Goal: Task Accomplishment & Management: Complete application form

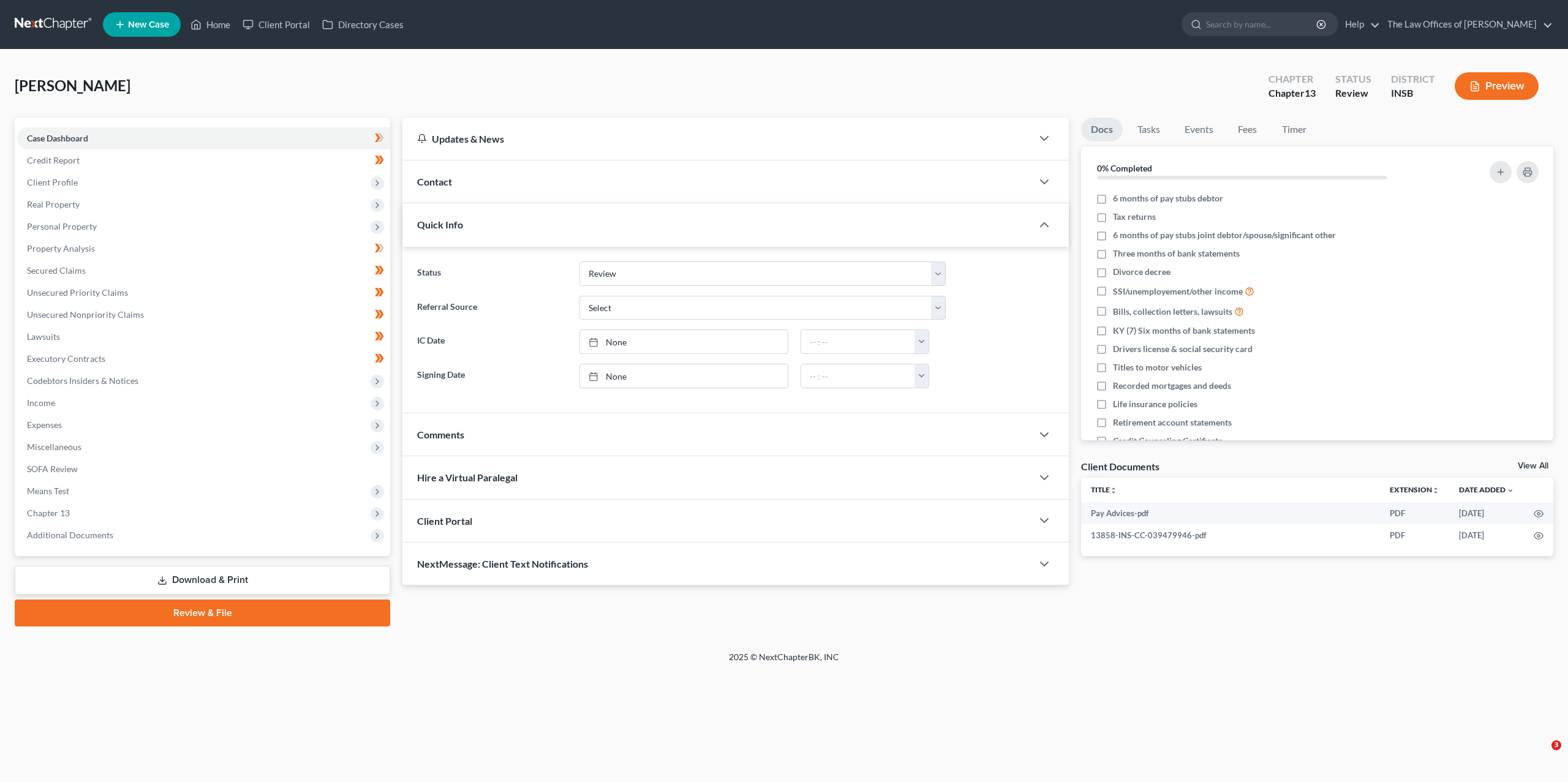
select select "10"
click at [66, 508] on span "Chapter 13" at bounding box center [48, 513] width 43 height 10
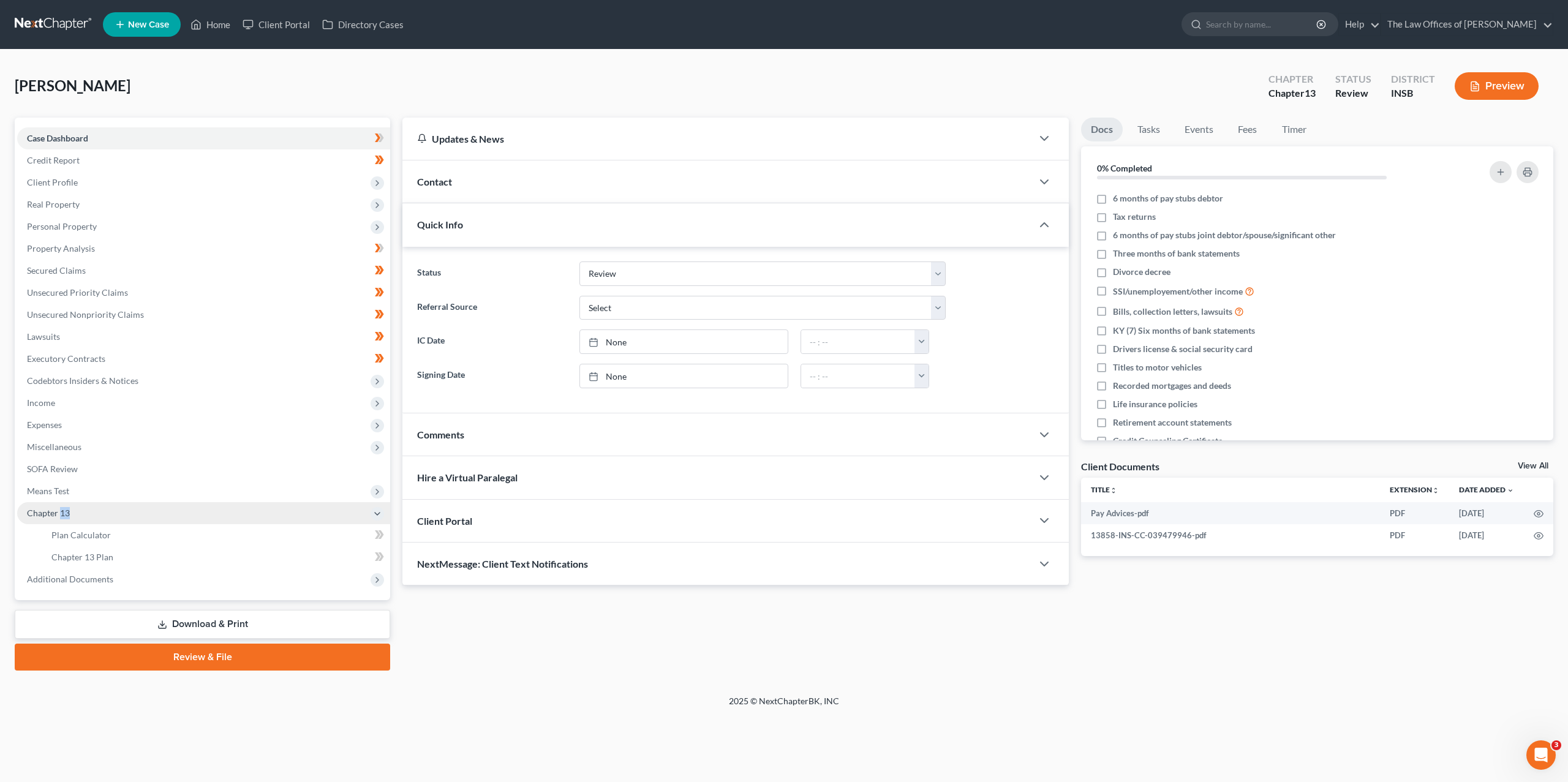
click at [66, 508] on span "Chapter 13" at bounding box center [48, 513] width 43 height 10
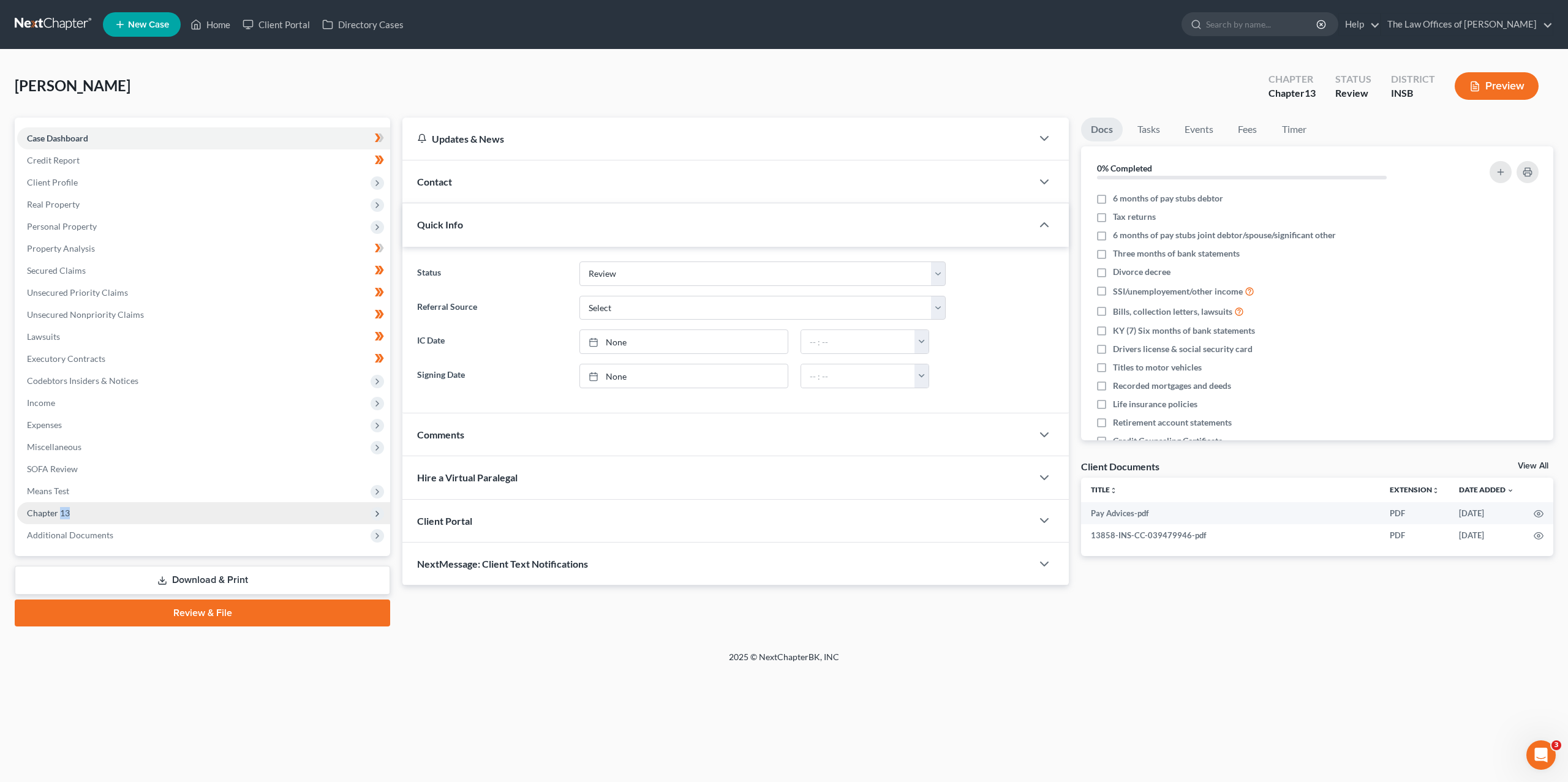
drag, startPoint x: 77, startPoint y: 508, endPoint x: 81, endPoint y: 522, distance: 14.6
click at [77, 508] on span "Chapter 13" at bounding box center [204, 513] width 373 height 22
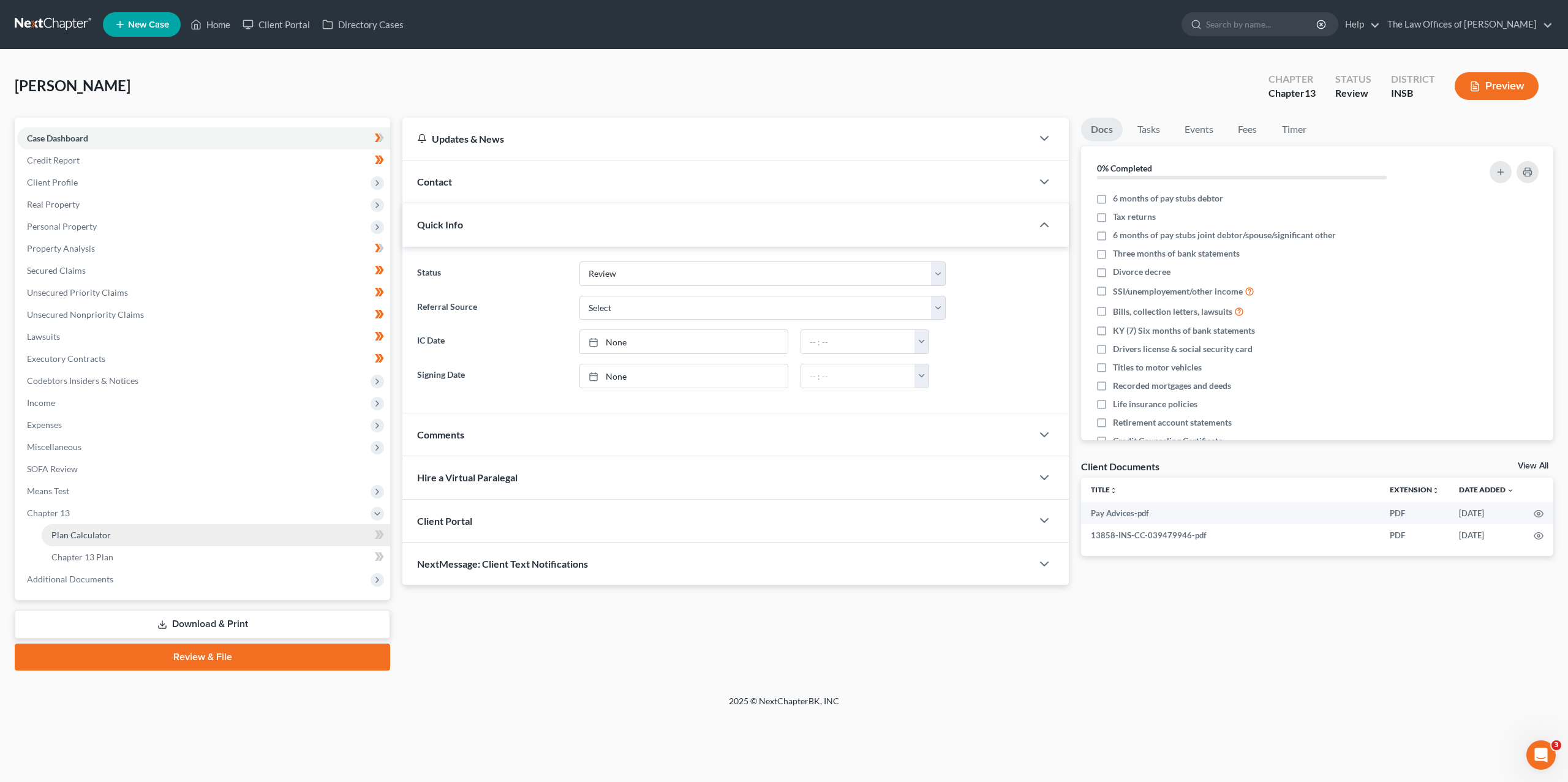
click at [84, 532] on span "Plan Calculator" at bounding box center [81, 535] width 59 height 10
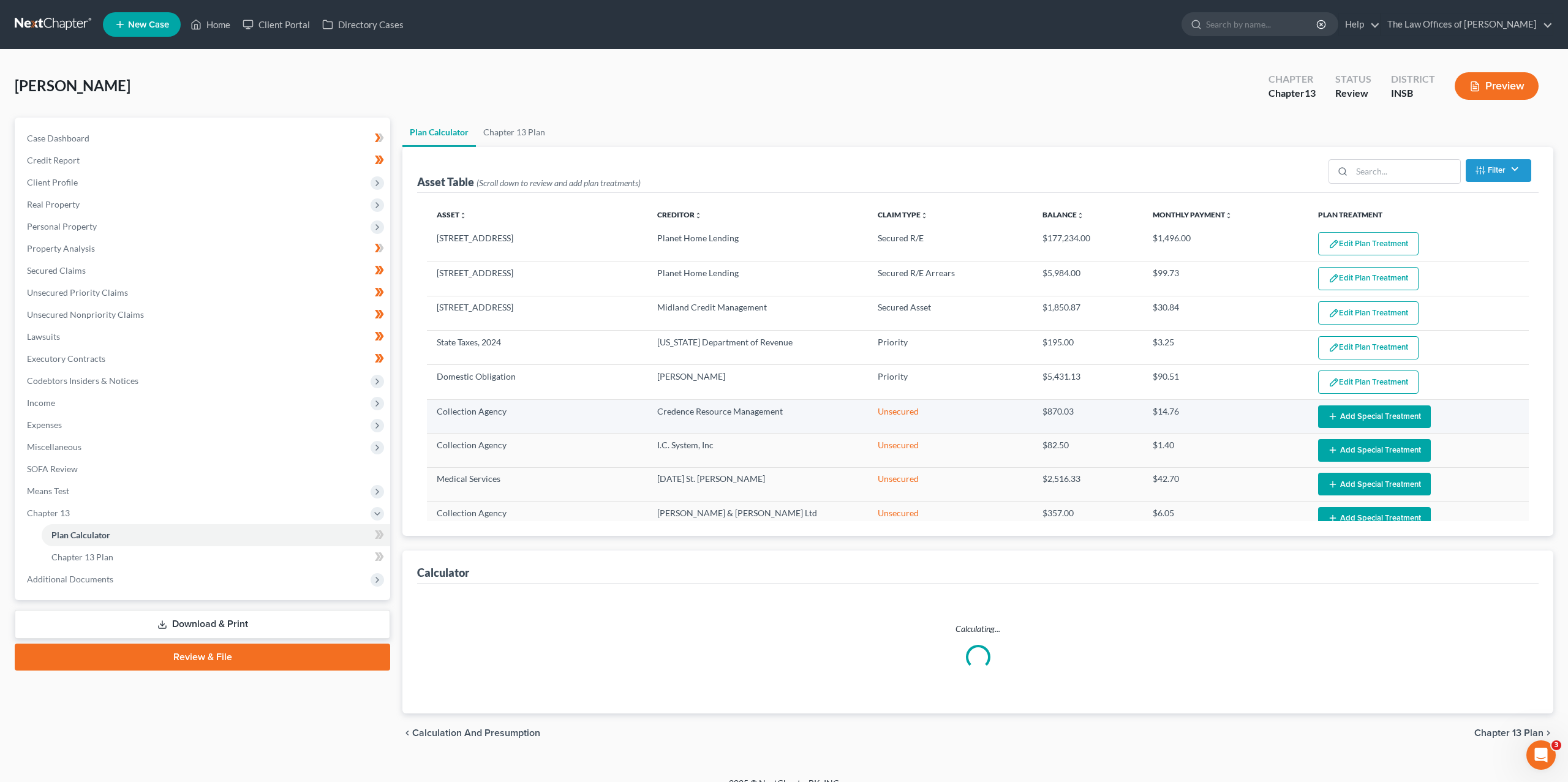
select select "59"
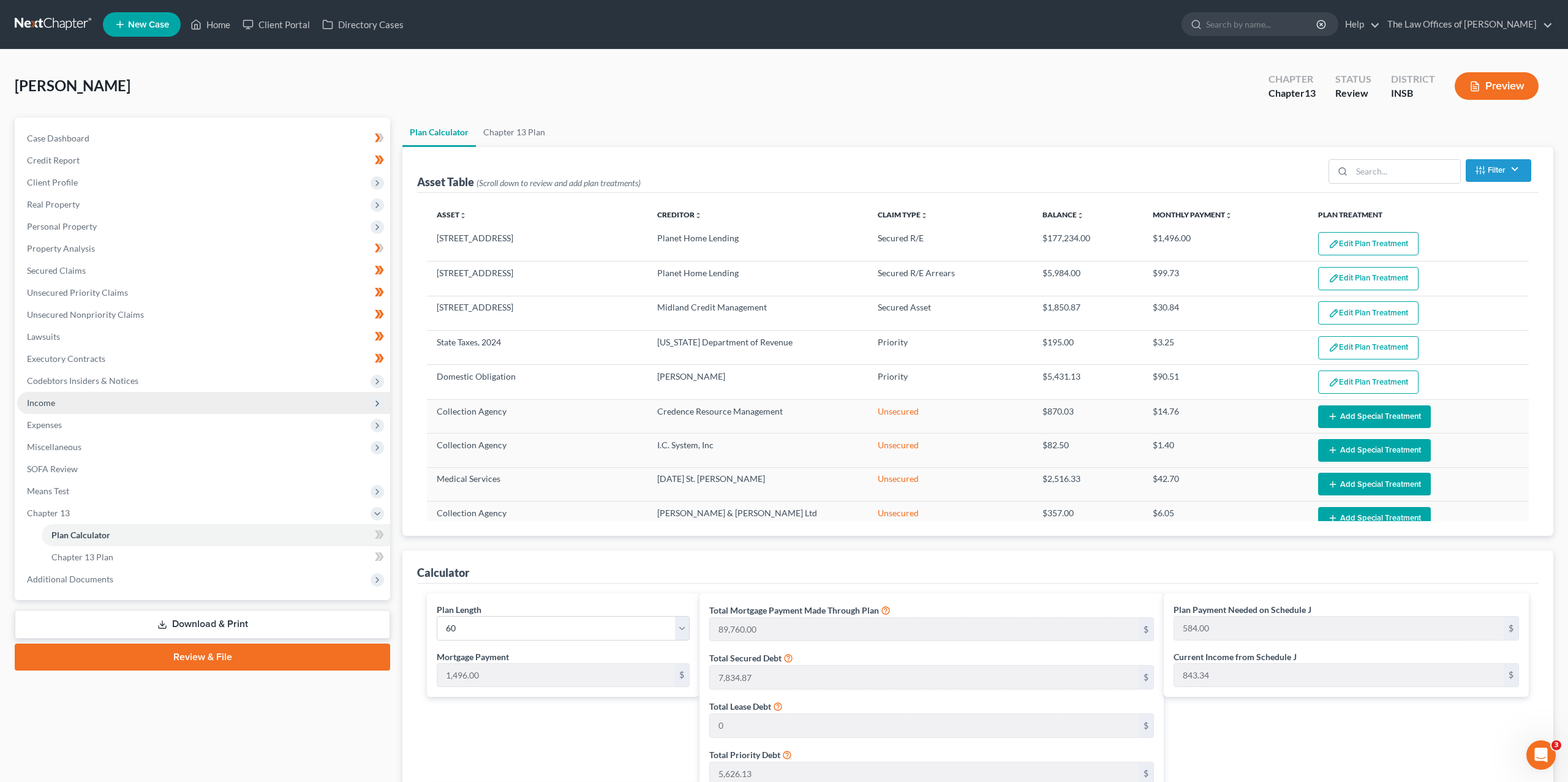
click at [102, 400] on span "Income" at bounding box center [204, 403] width 373 height 22
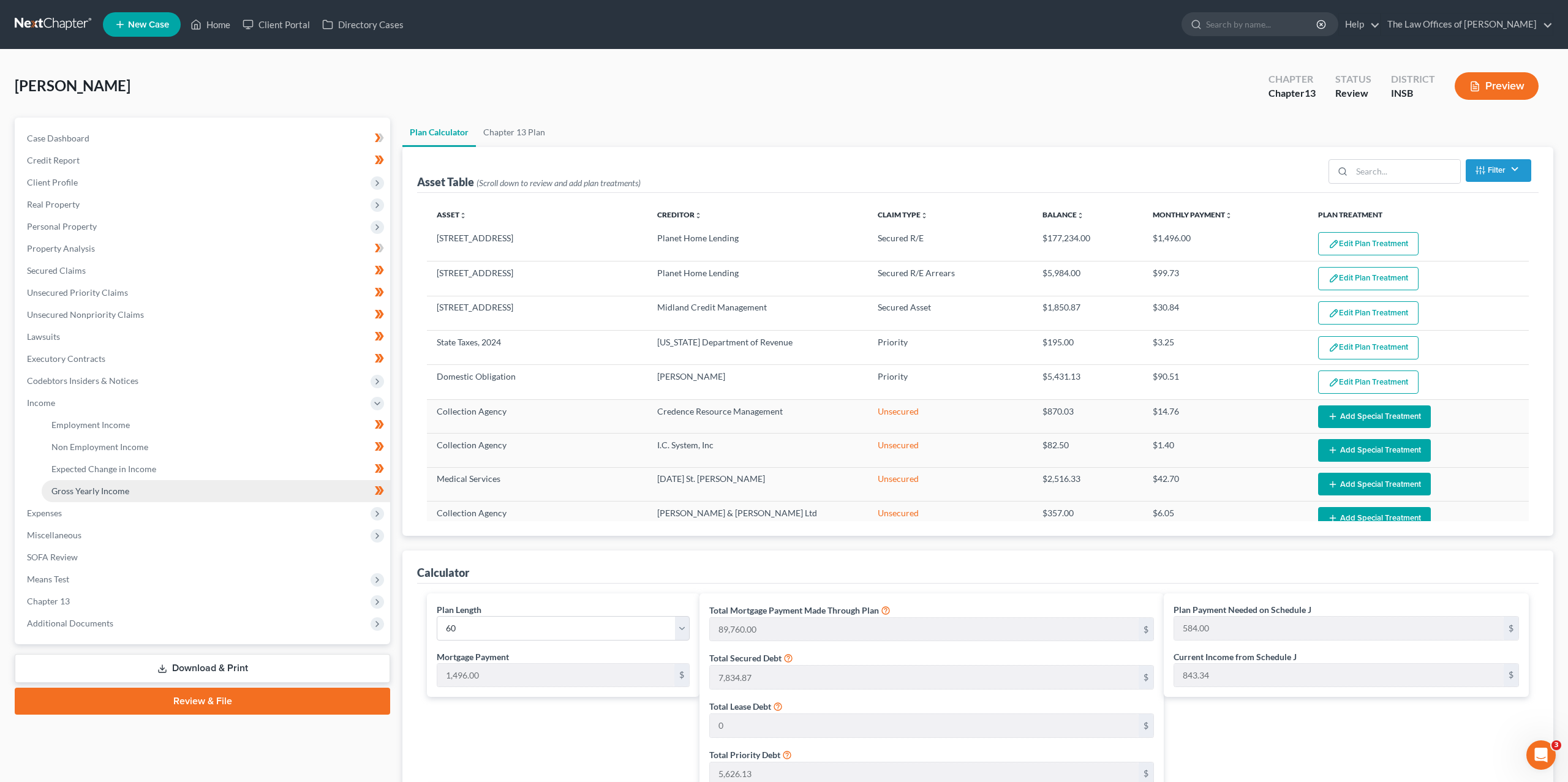
click at [112, 491] on span "Gross Yearly Income" at bounding box center [90, 491] width 78 height 10
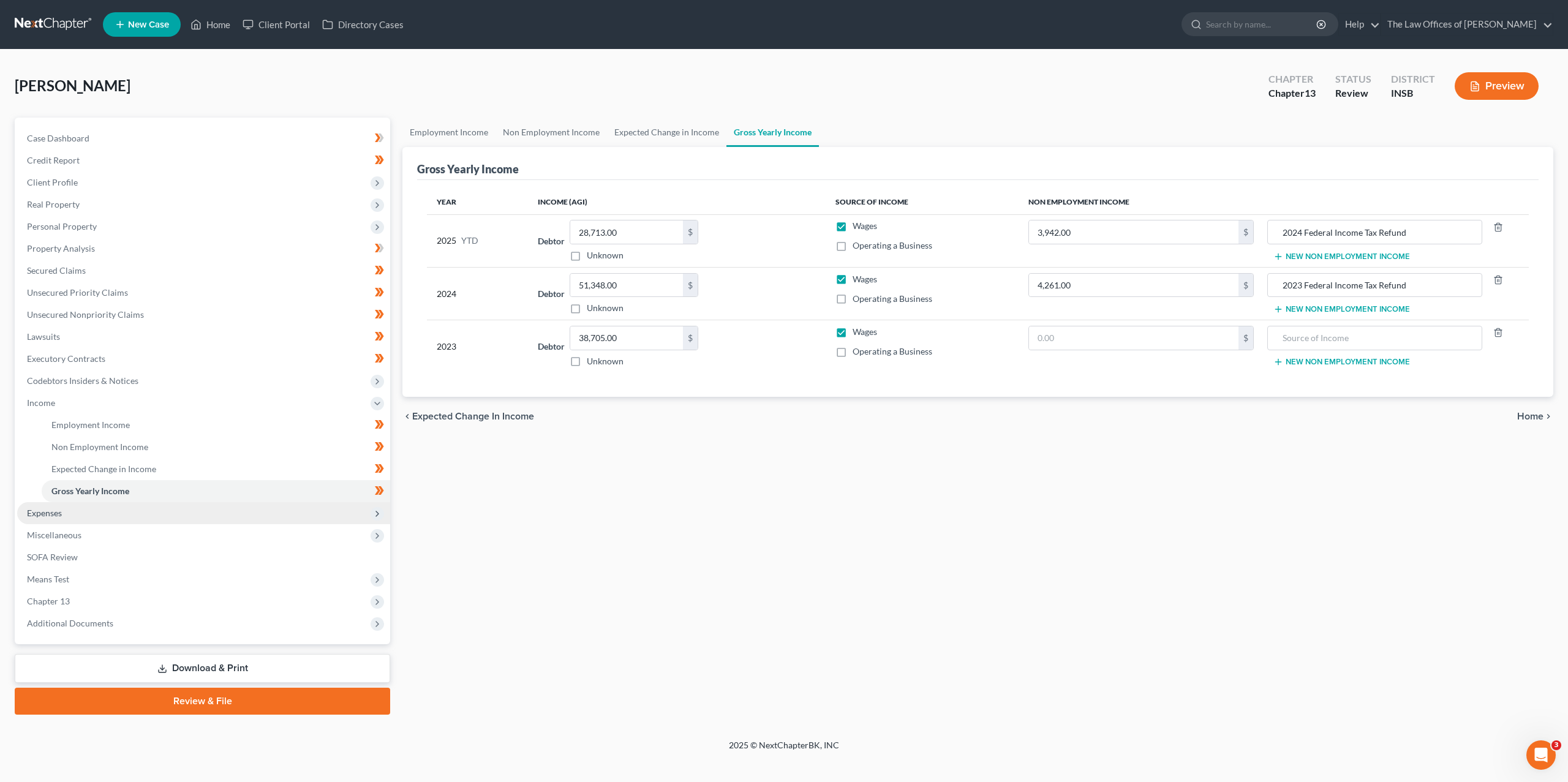
click at [78, 508] on span "Expenses" at bounding box center [204, 513] width 373 height 22
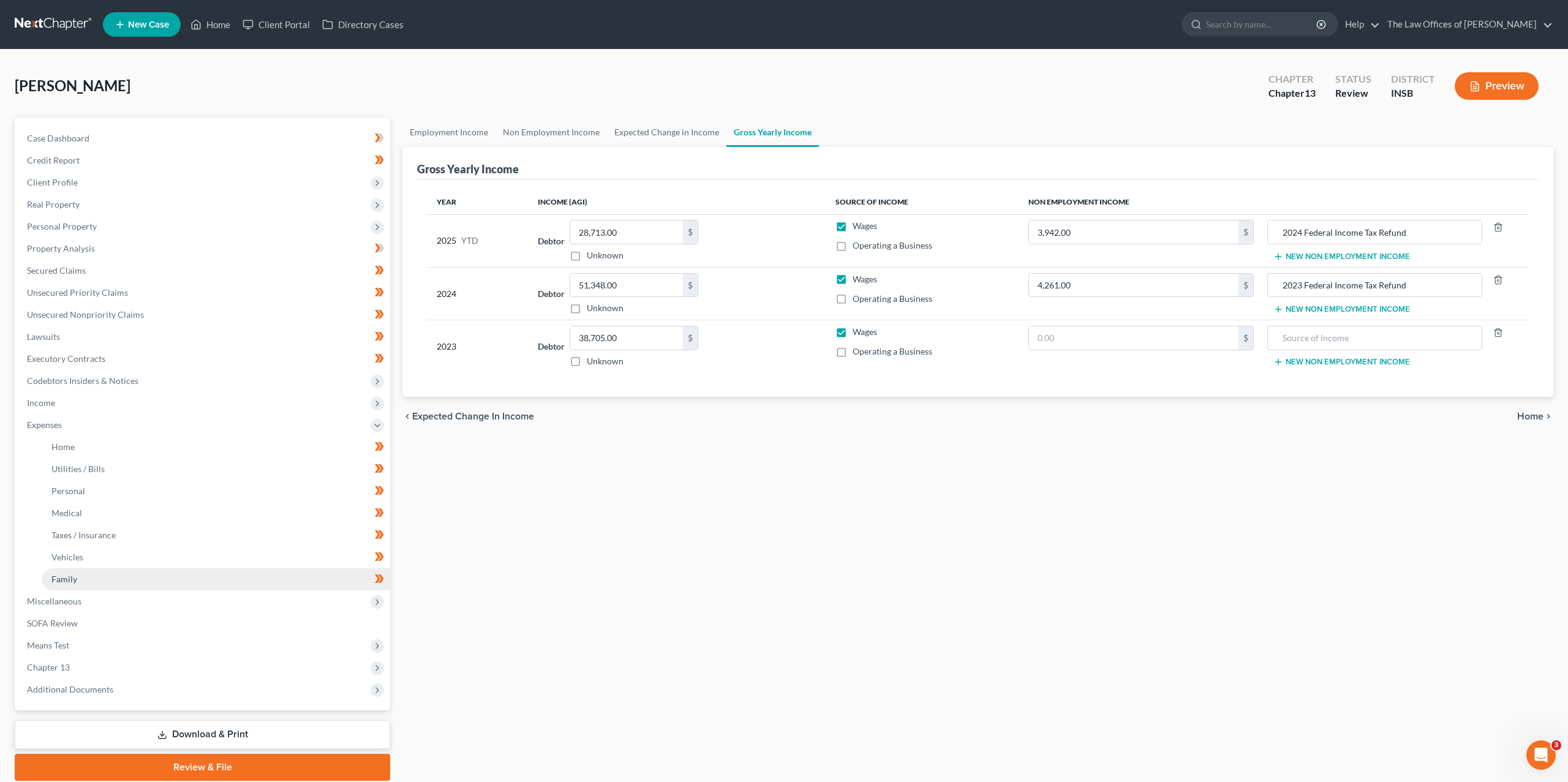
click at [103, 569] on link "Family" at bounding box center [215, 579] width 349 height 22
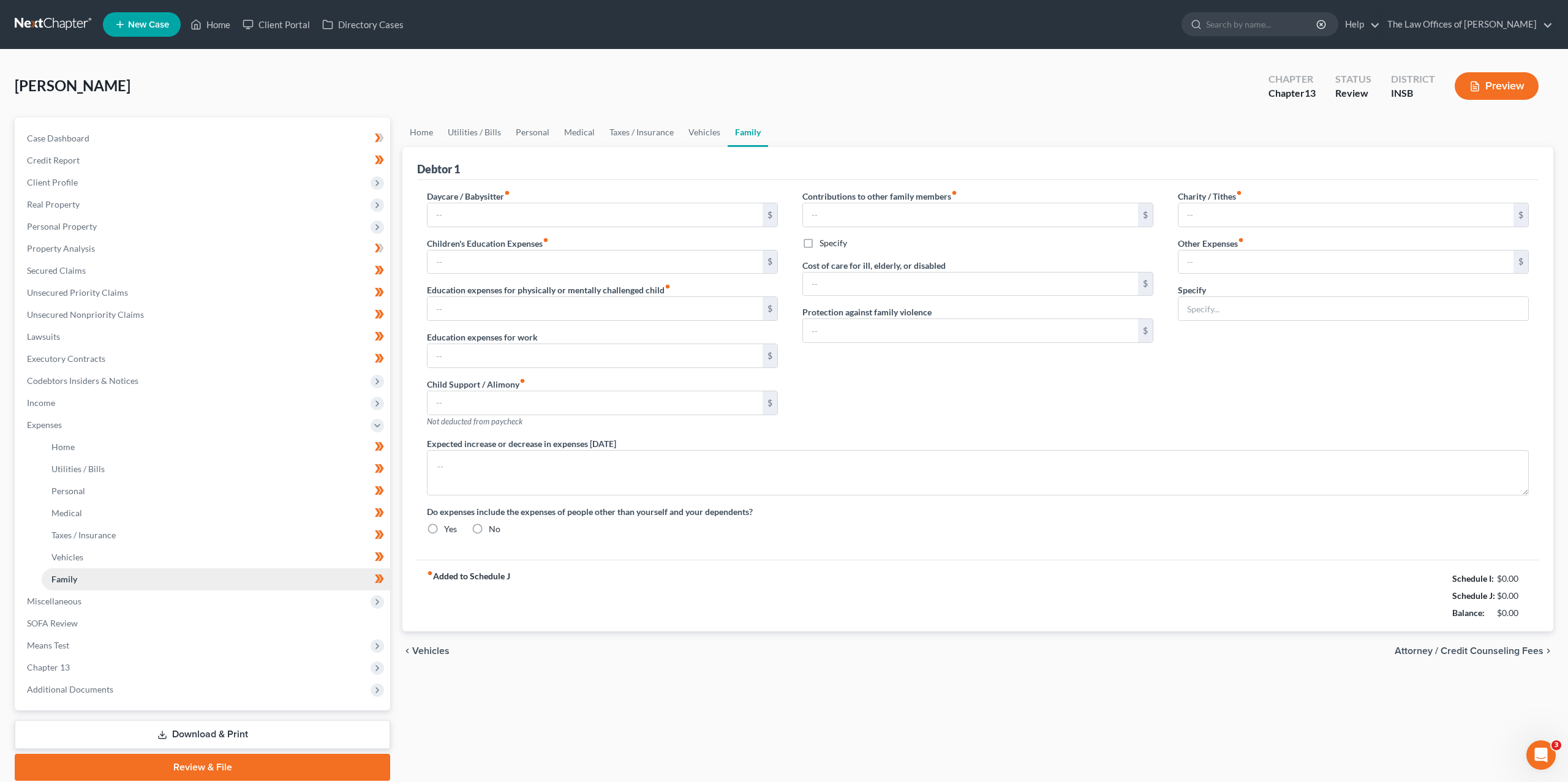
type input "0.00"
type input "80.00"
type input "0.00"
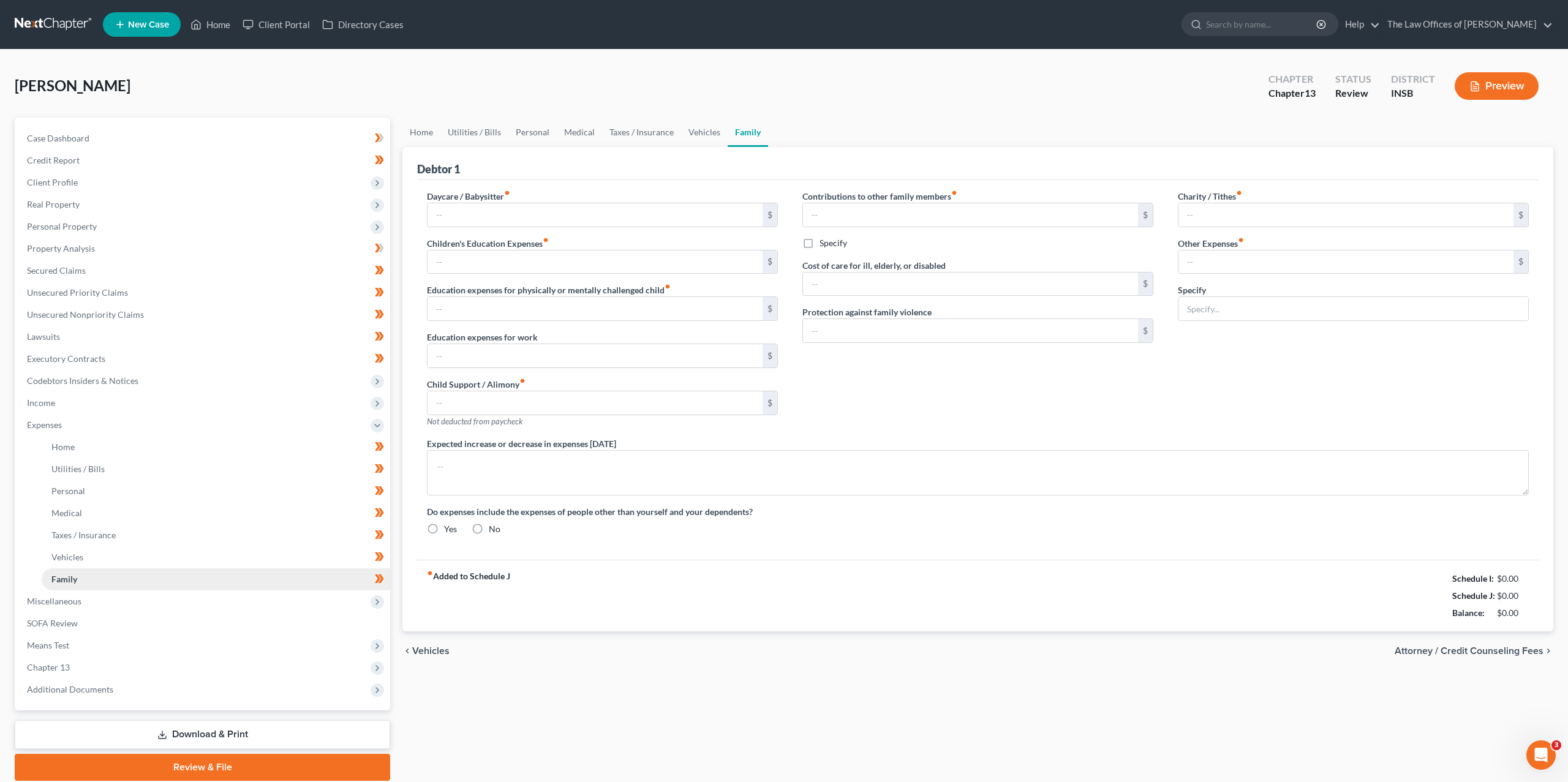
type input "0.00"
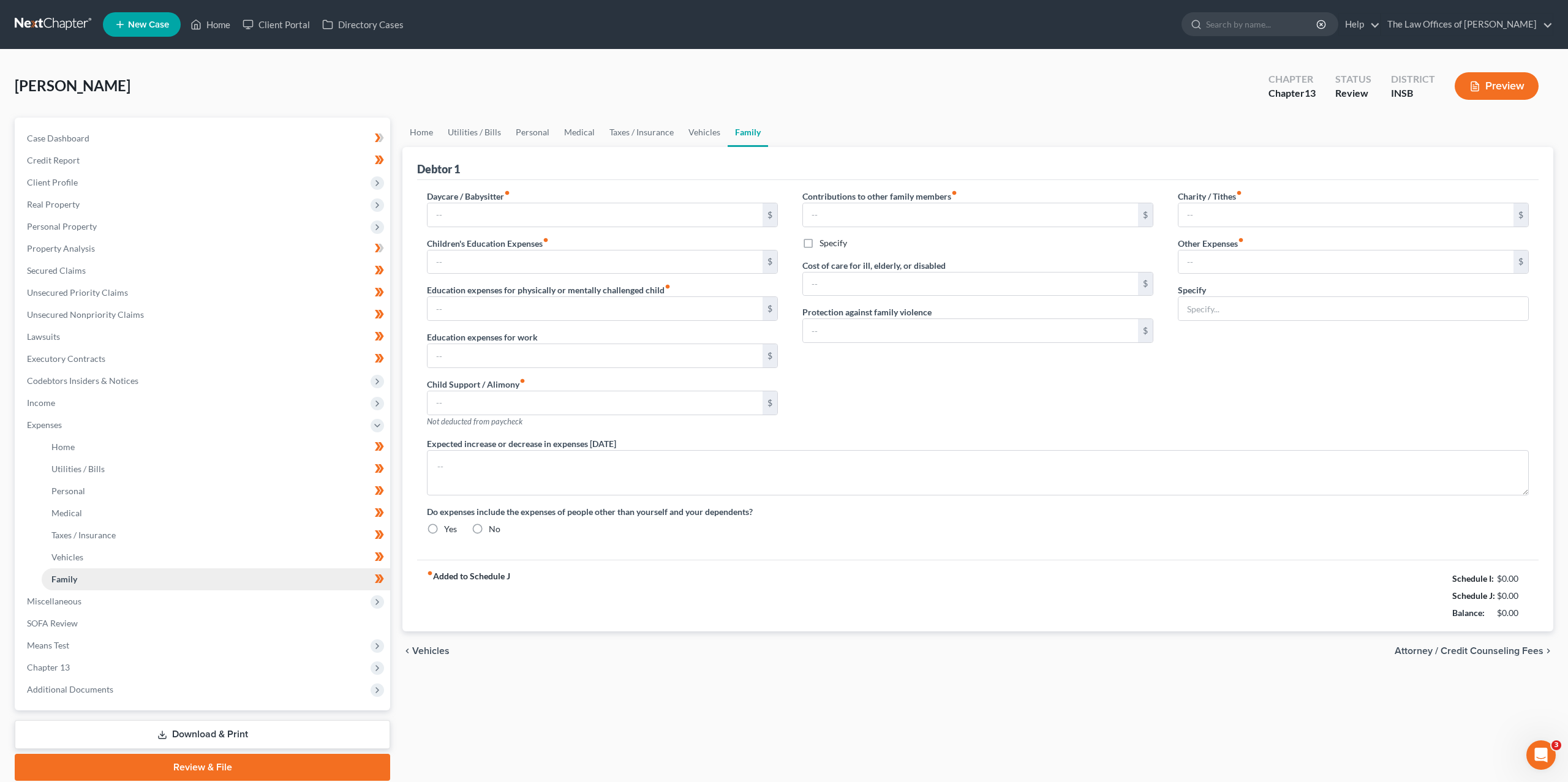
radio input "true"
click at [531, 130] on link "Personal" at bounding box center [532, 132] width 48 height 30
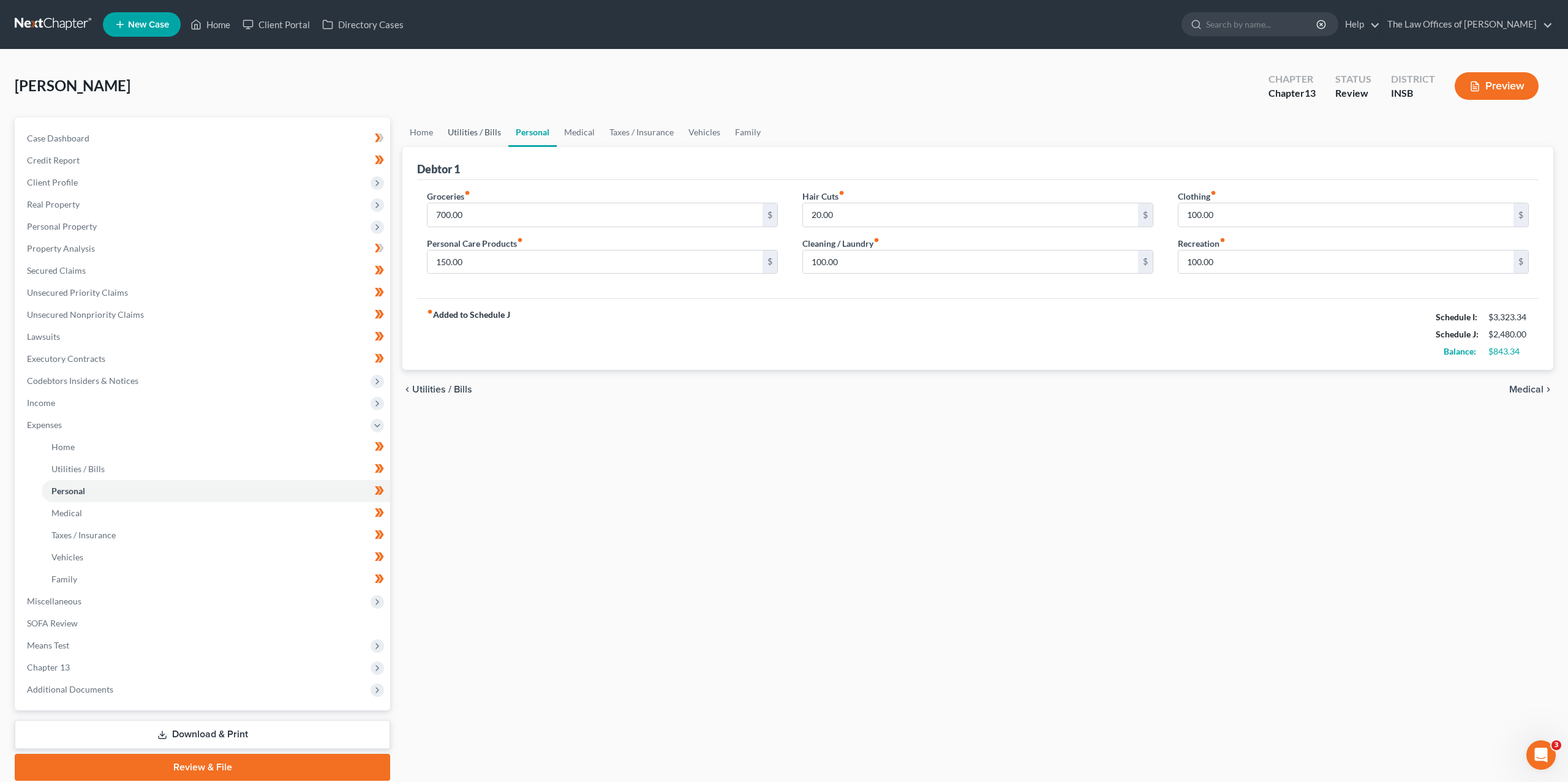
click at [466, 133] on link "Utilities / Bills" at bounding box center [474, 132] width 68 height 30
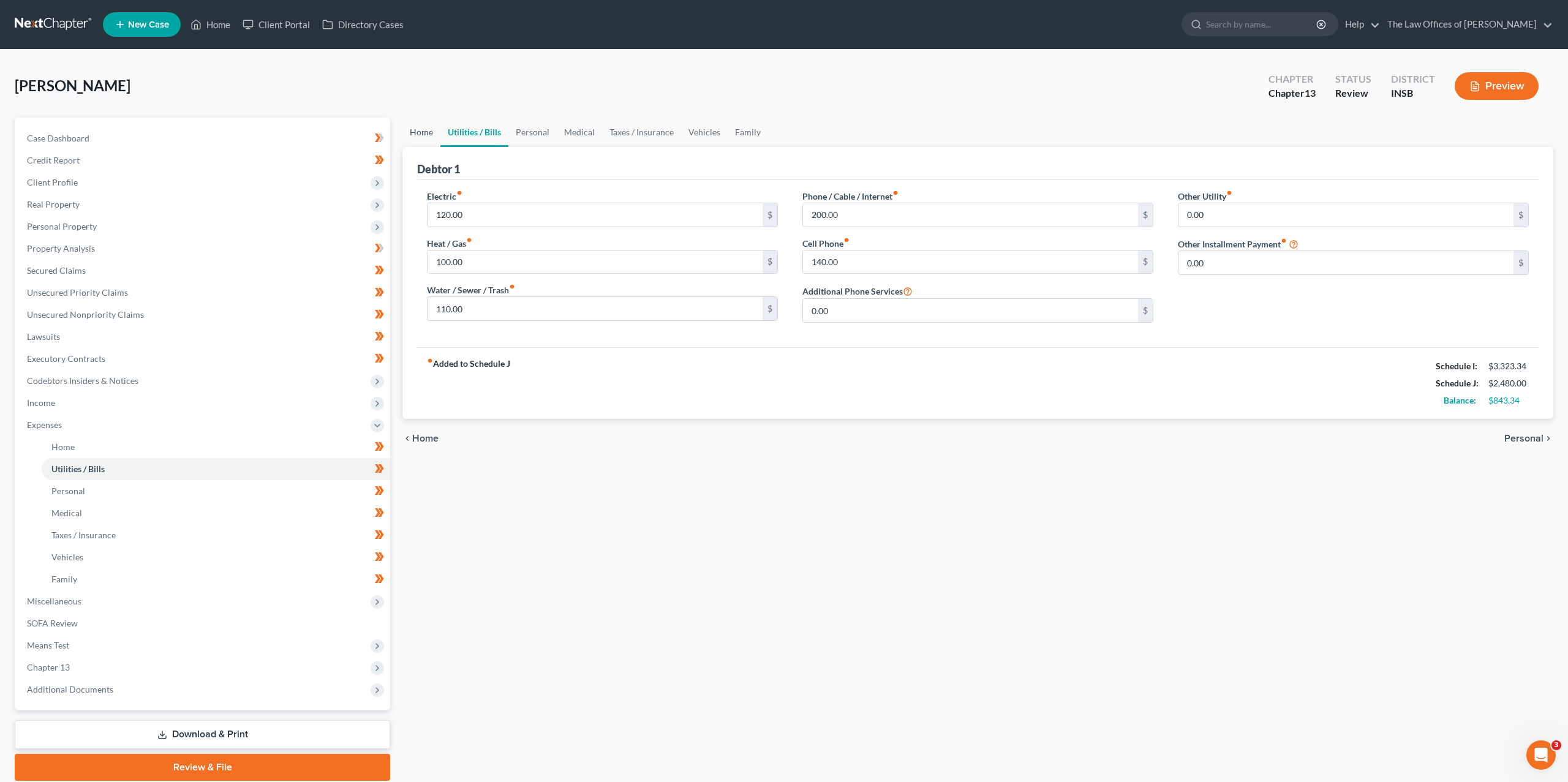
click at [433, 132] on link "Home" at bounding box center [421, 132] width 38 height 30
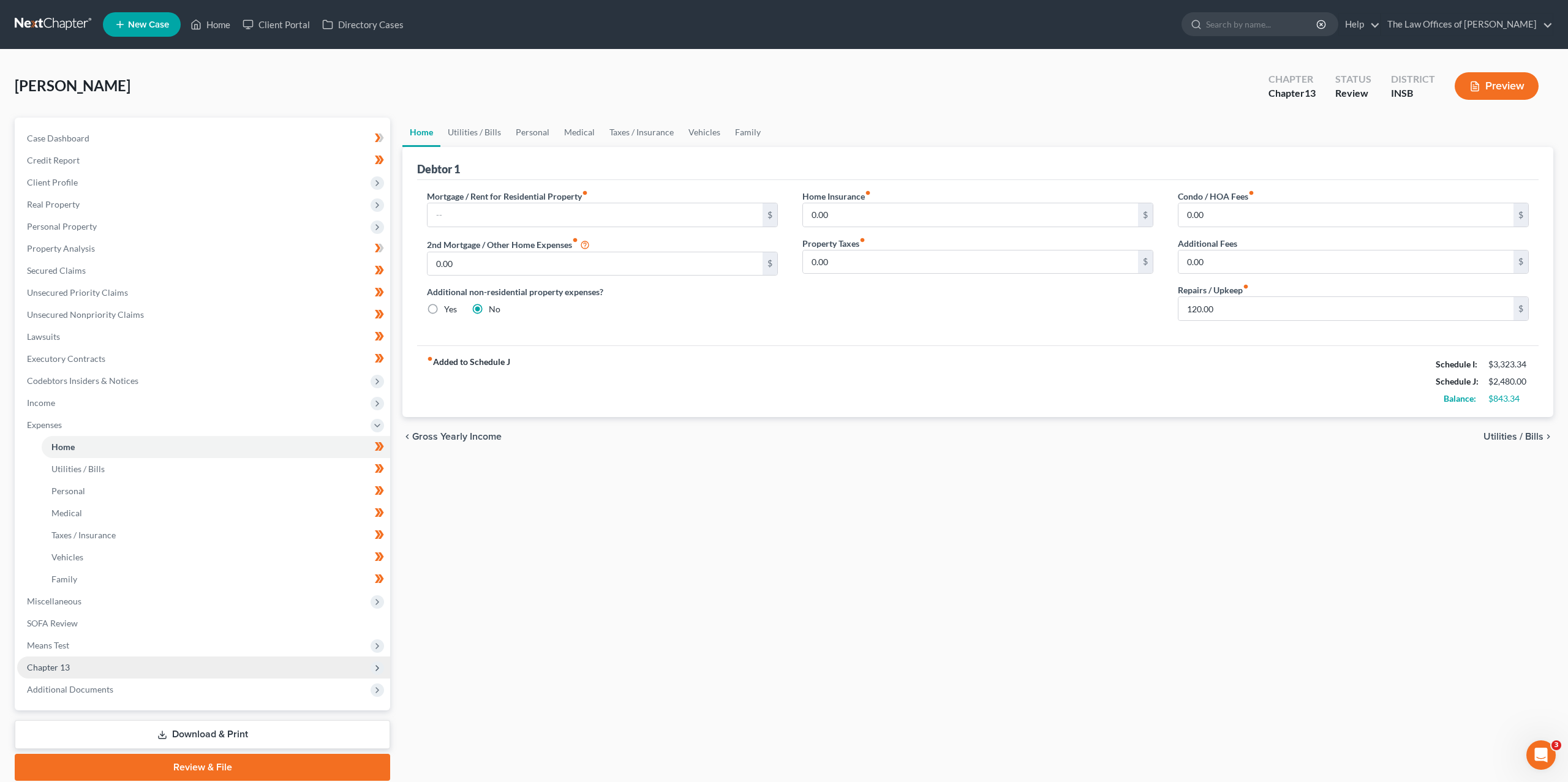
click at [112, 669] on span "Chapter 13" at bounding box center [204, 667] width 373 height 22
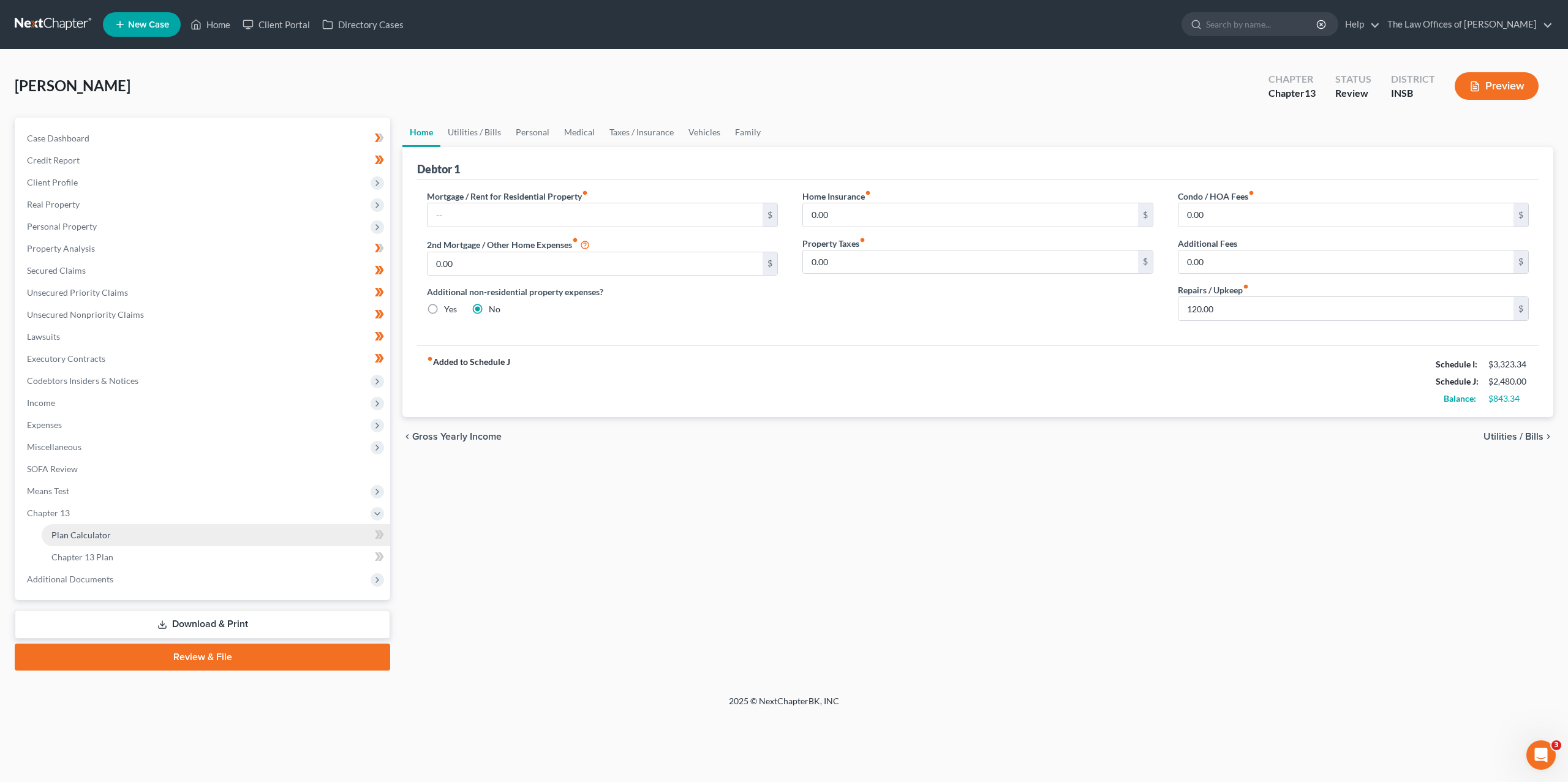
click at [108, 537] on span "Plan Calculator" at bounding box center [81, 535] width 59 height 10
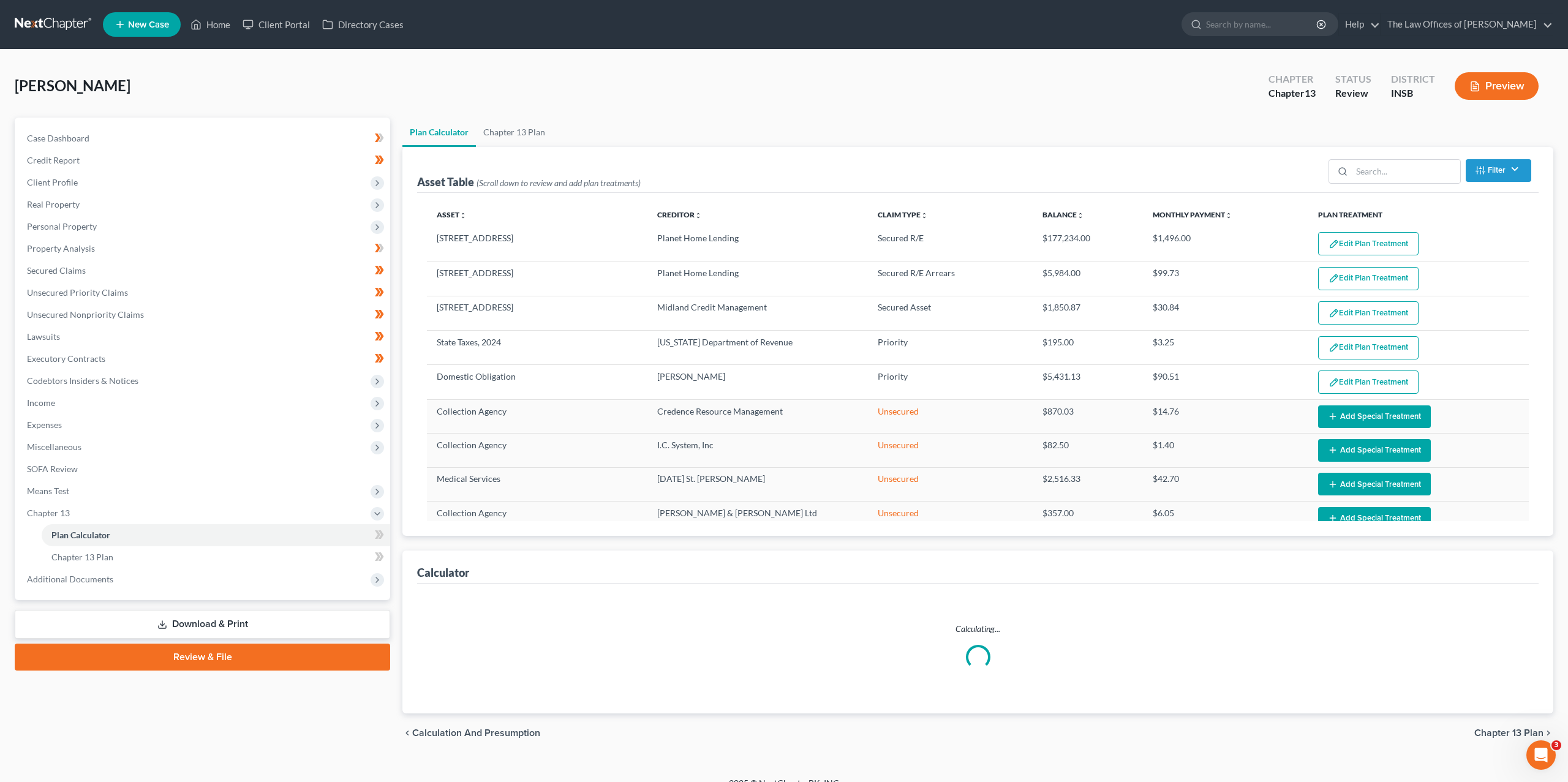
scroll to position [16, 0]
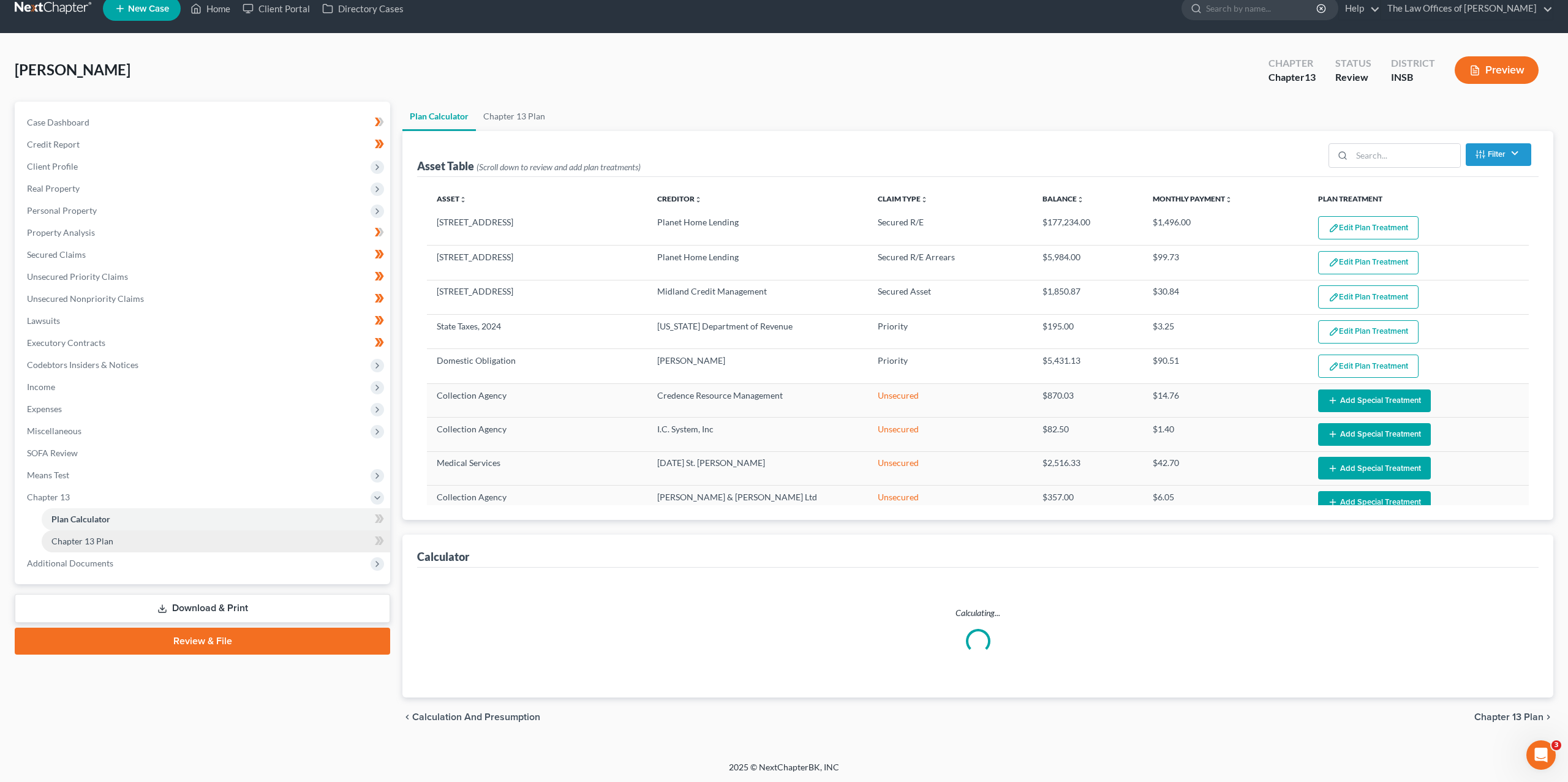
click at [133, 544] on link "Chapter 13 Plan" at bounding box center [215, 541] width 349 height 22
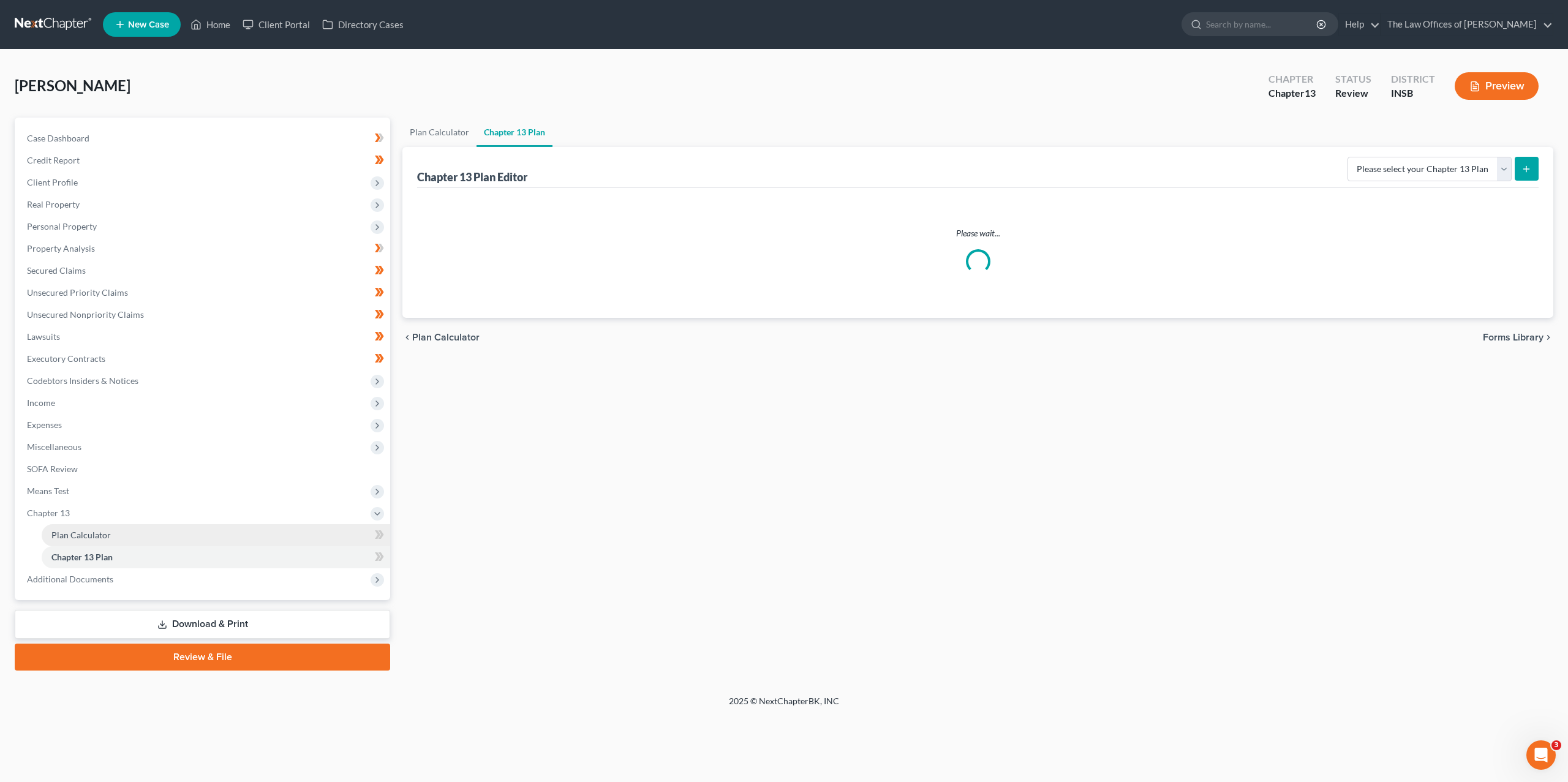
click at [126, 529] on link "Plan Calculator" at bounding box center [215, 535] width 349 height 22
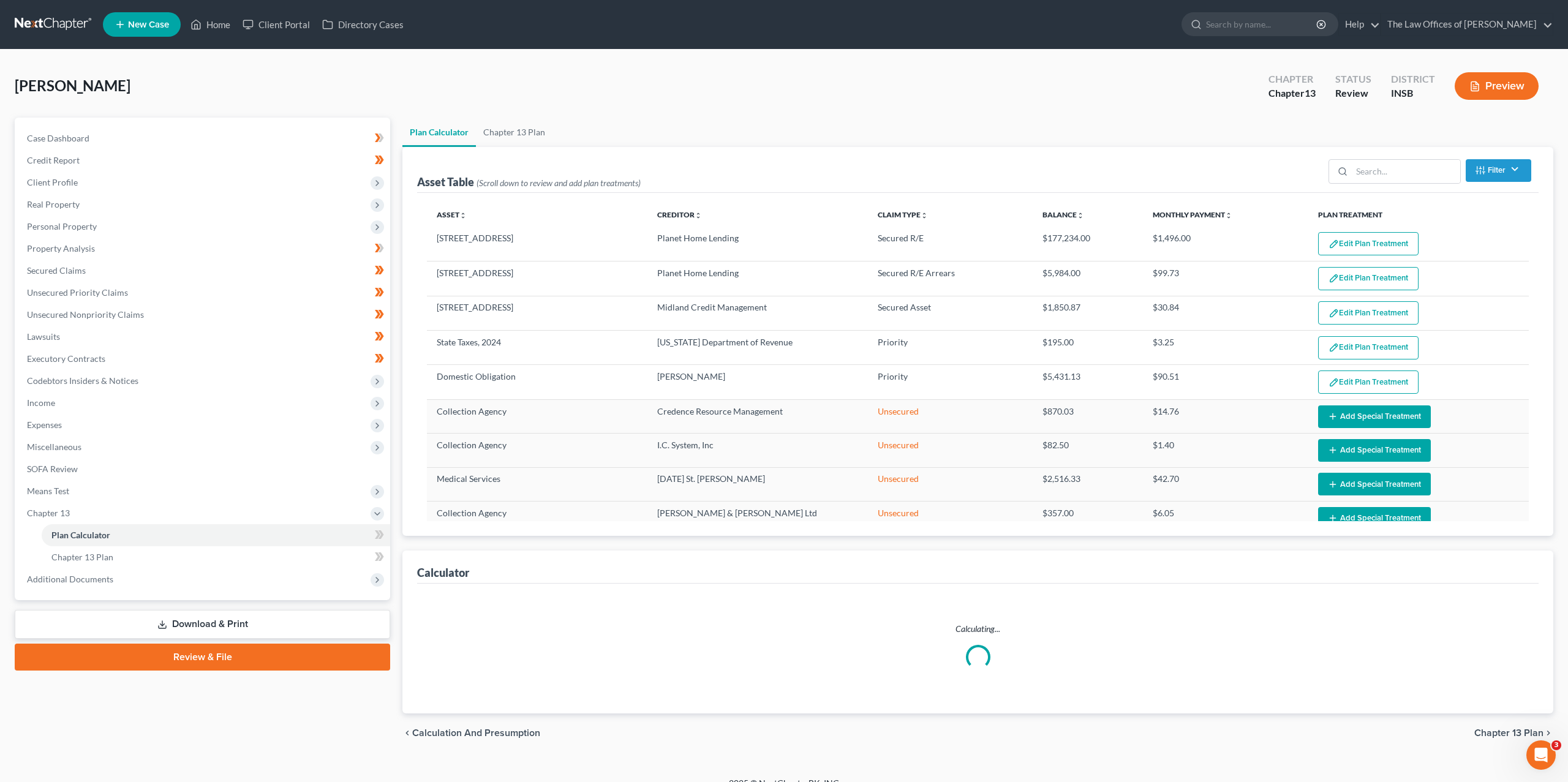
select select "59"
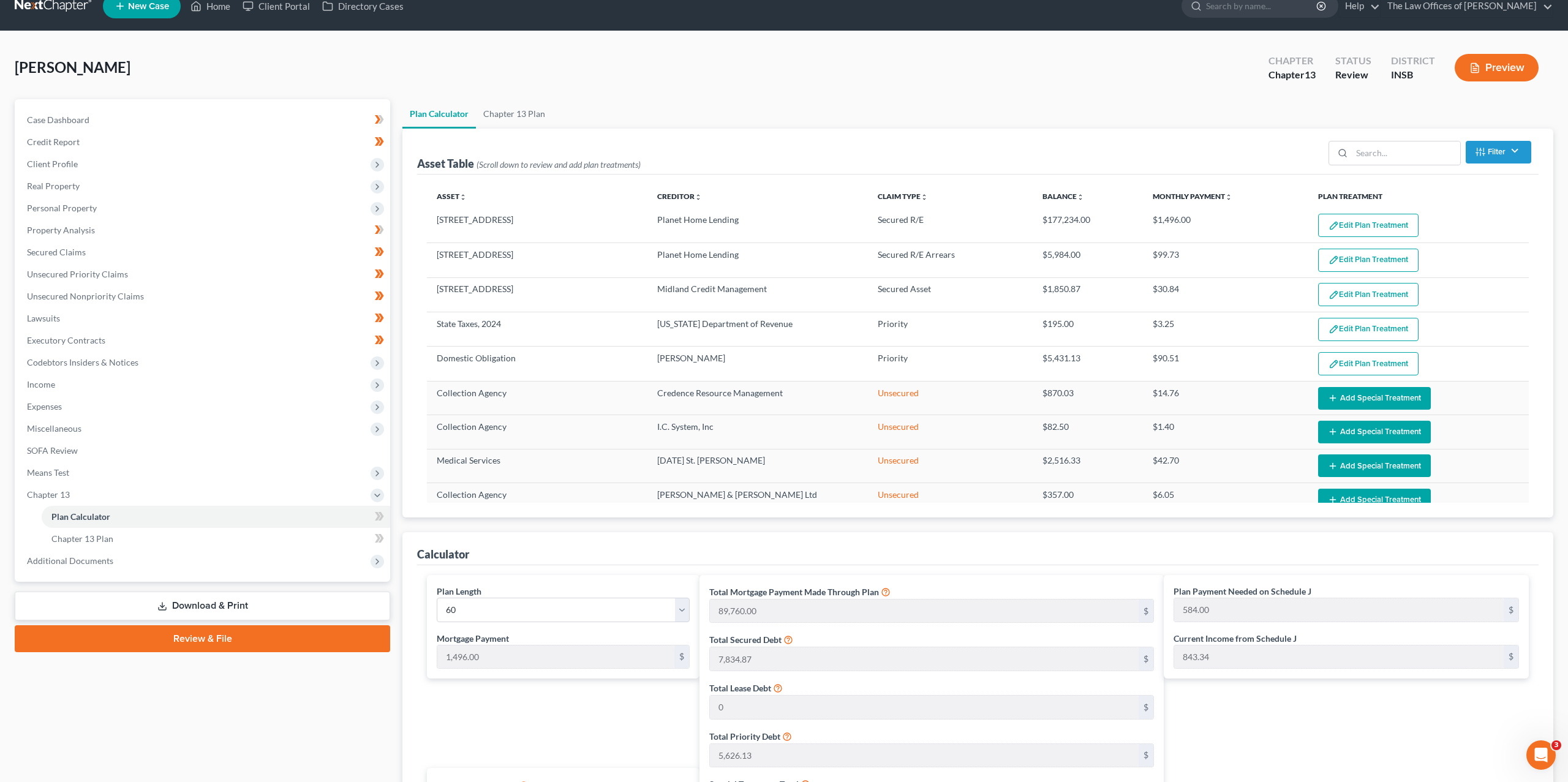
scroll to position [39, 0]
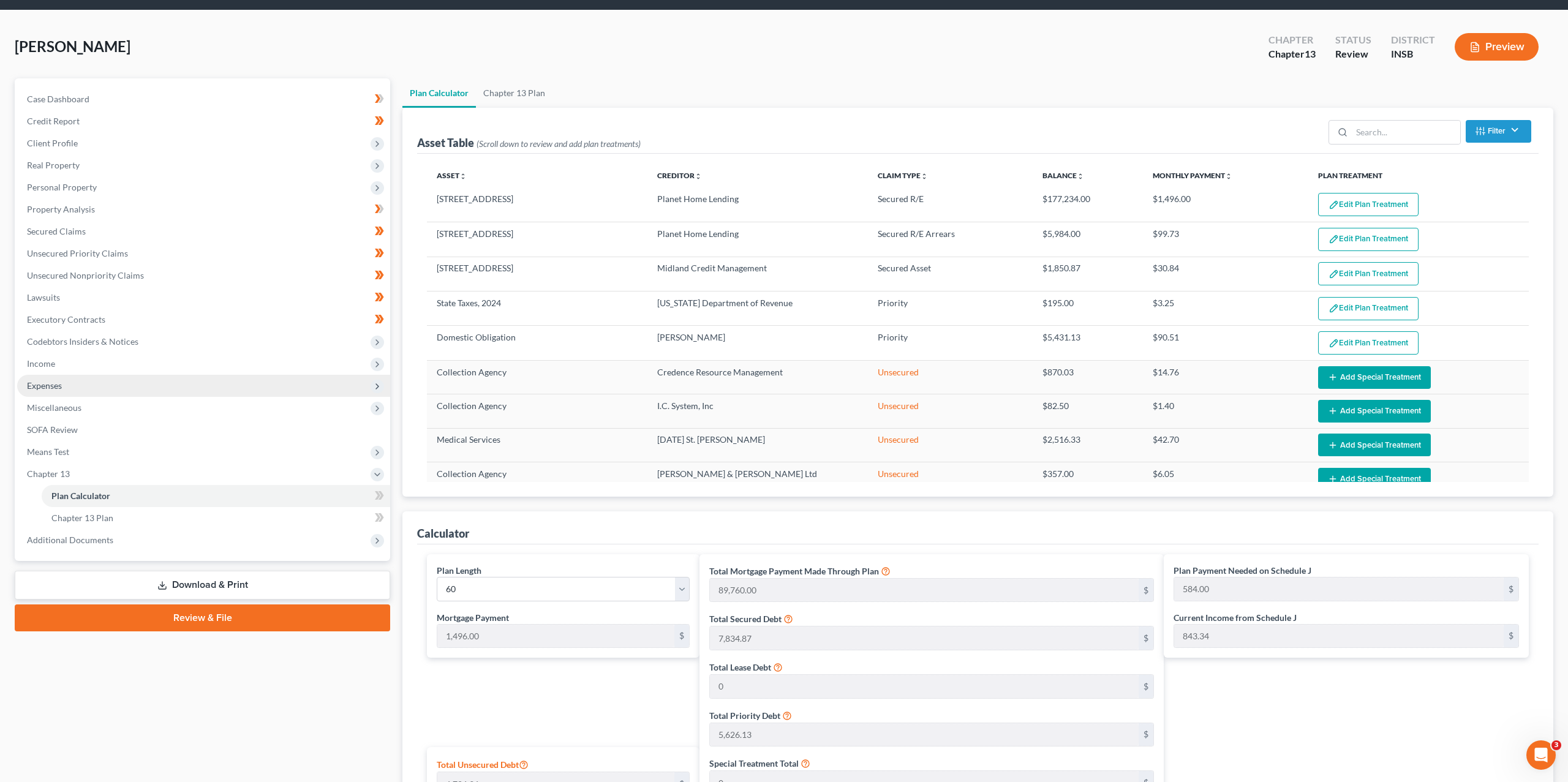
click at [76, 387] on span "Expenses" at bounding box center [204, 386] width 373 height 22
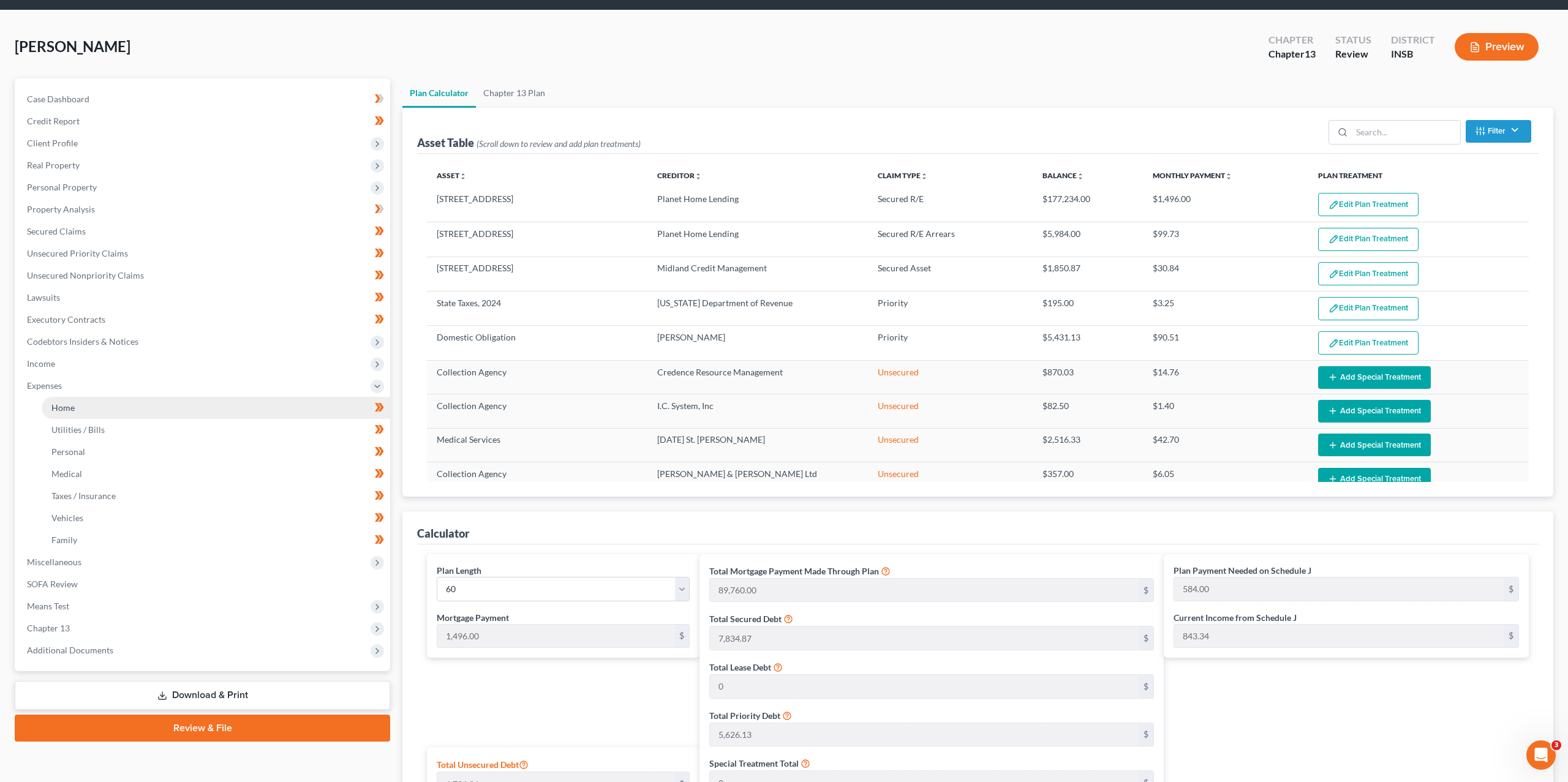
click at [83, 409] on link "Home" at bounding box center [215, 408] width 349 height 22
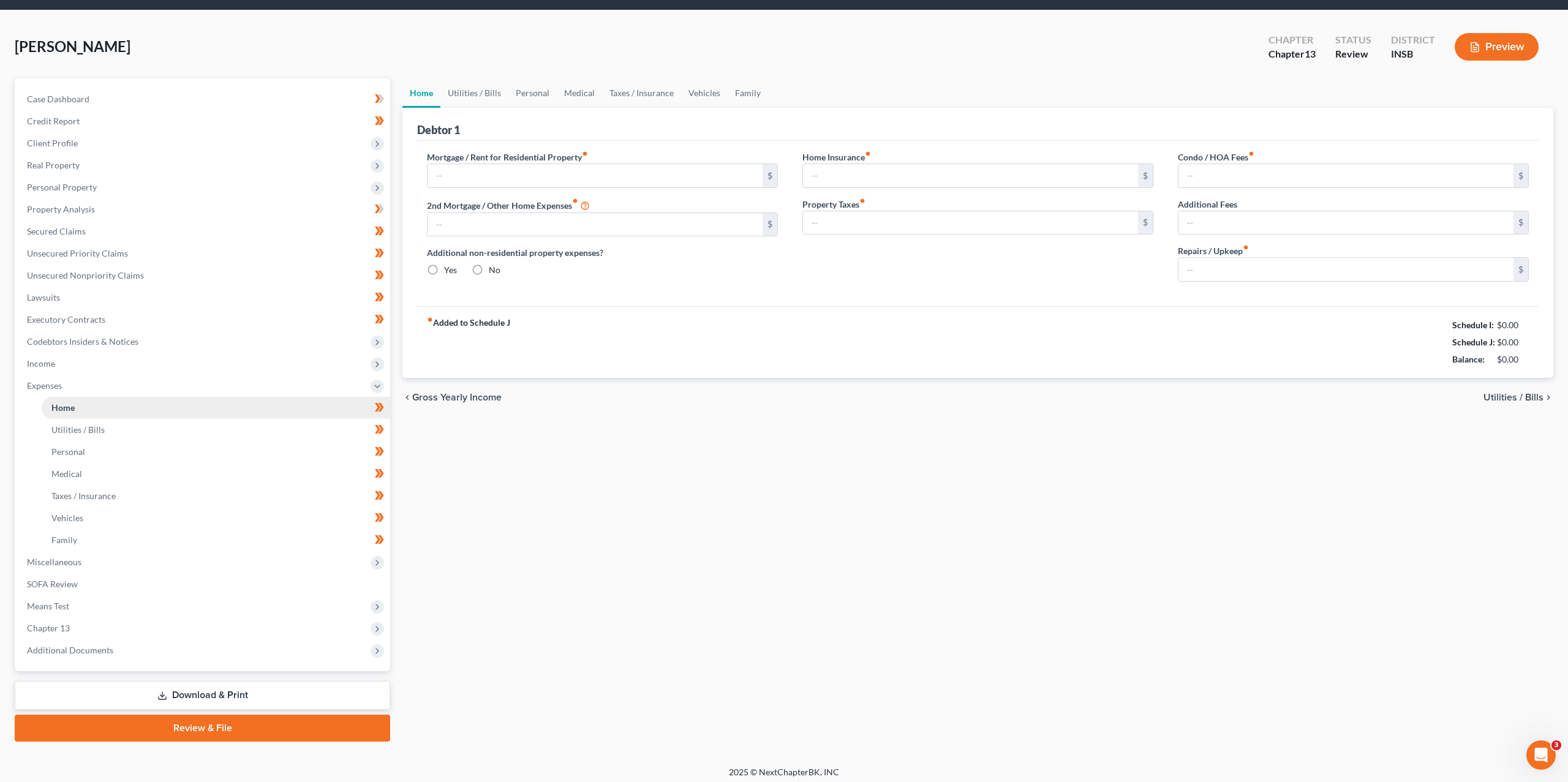
type input "0.00"
radio input "true"
type input "0.00"
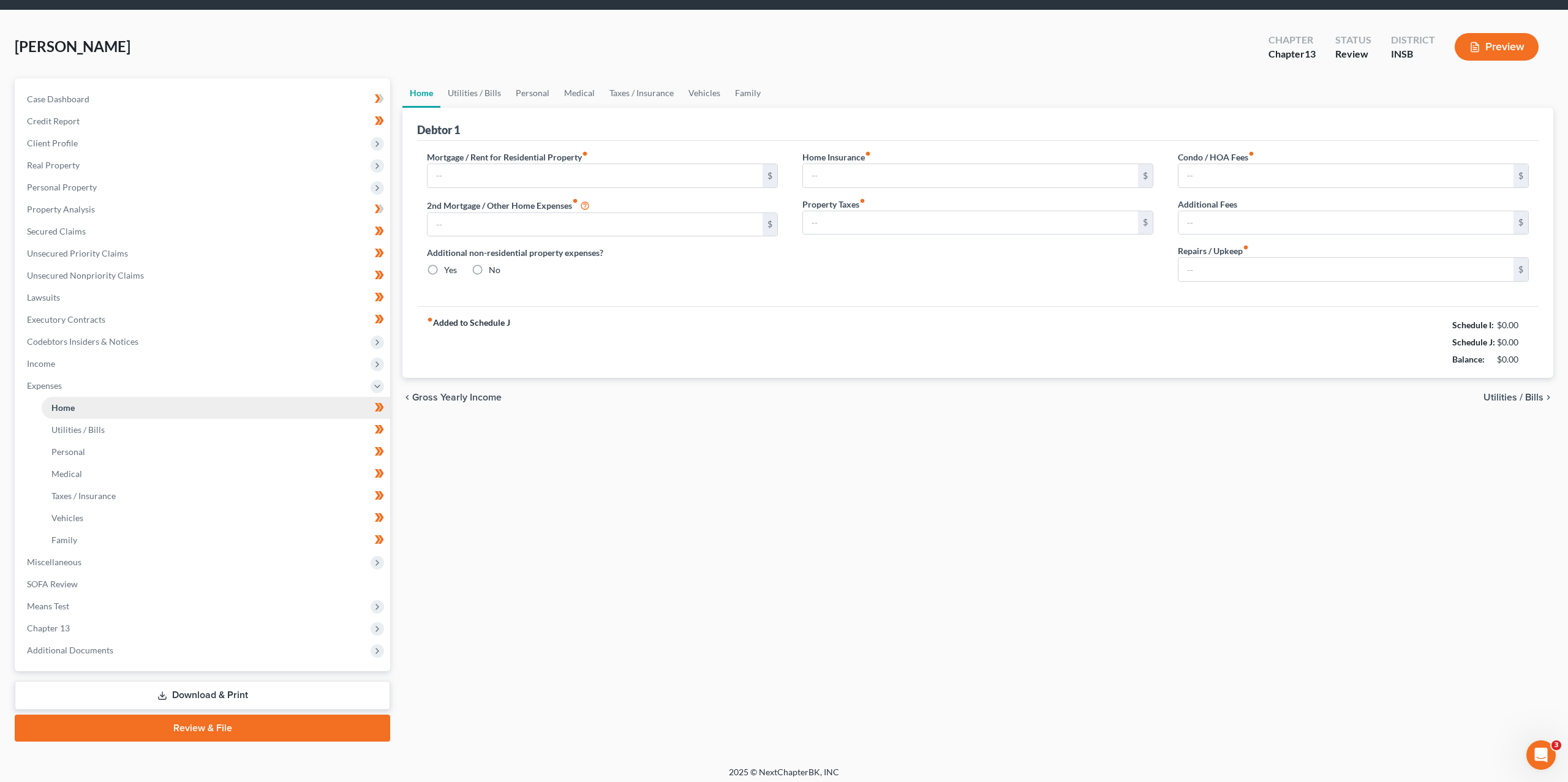
type input "0.00"
type input "120.00"
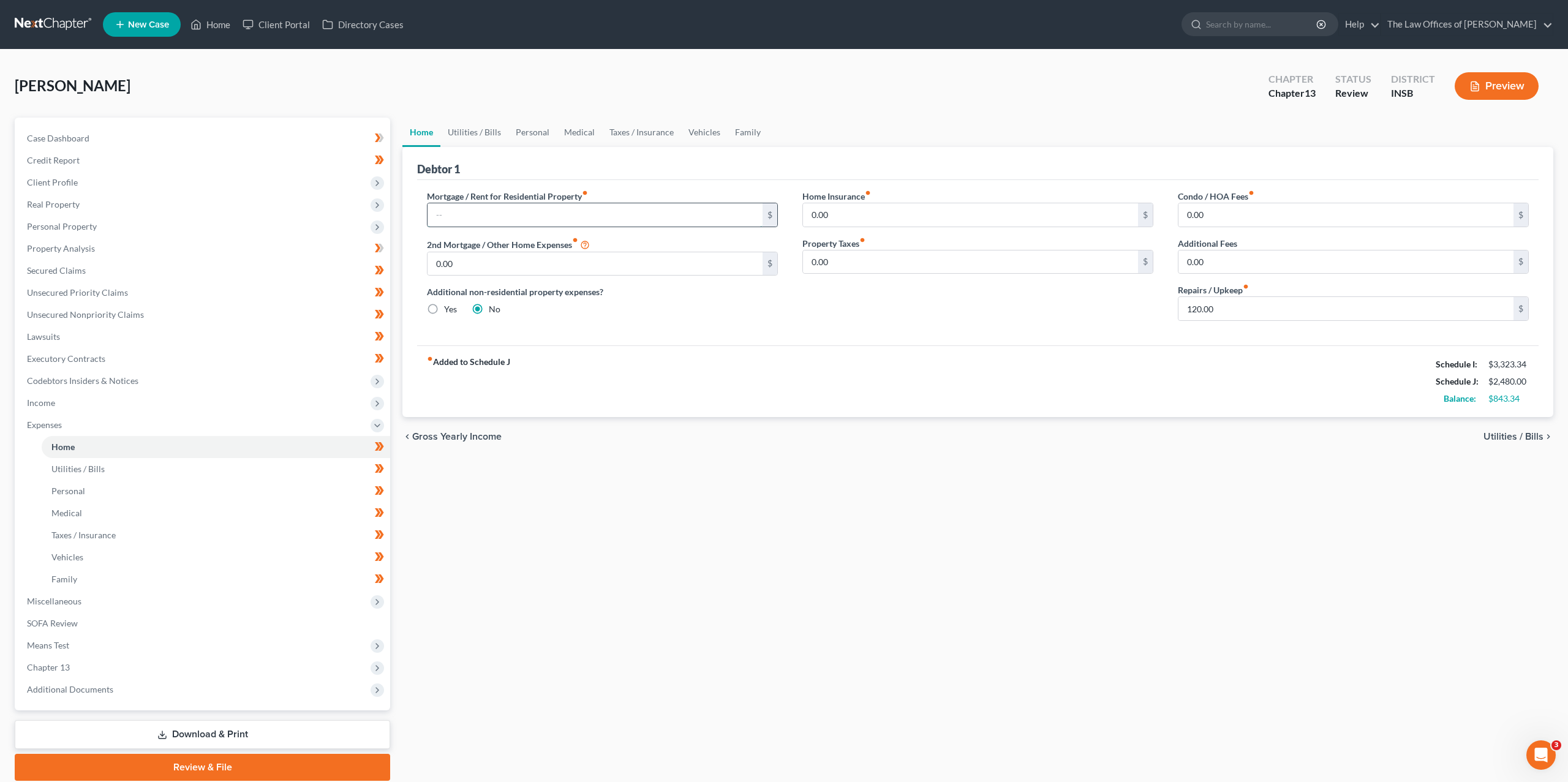
click at [509, 219] on input "text" at bounding box center [595, 215] width 335 height 24
type input "100"
click at [84, 665] on span "Chapter 13" at bounding box center [204, 667] width 373 height 22
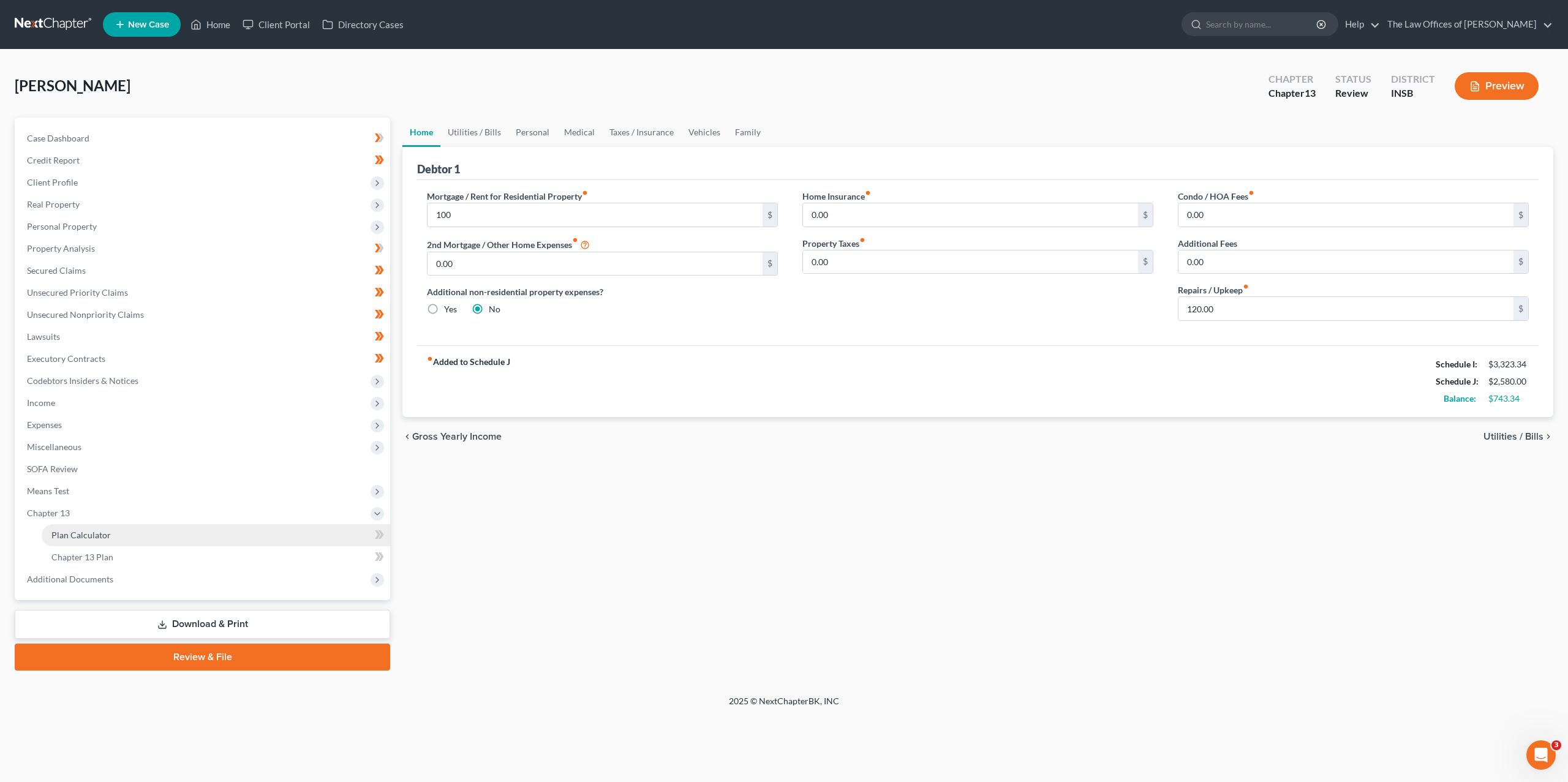
click at [96, 535] on span "Plan Calculator" at bounding box center [81, 535] width 59 height 10
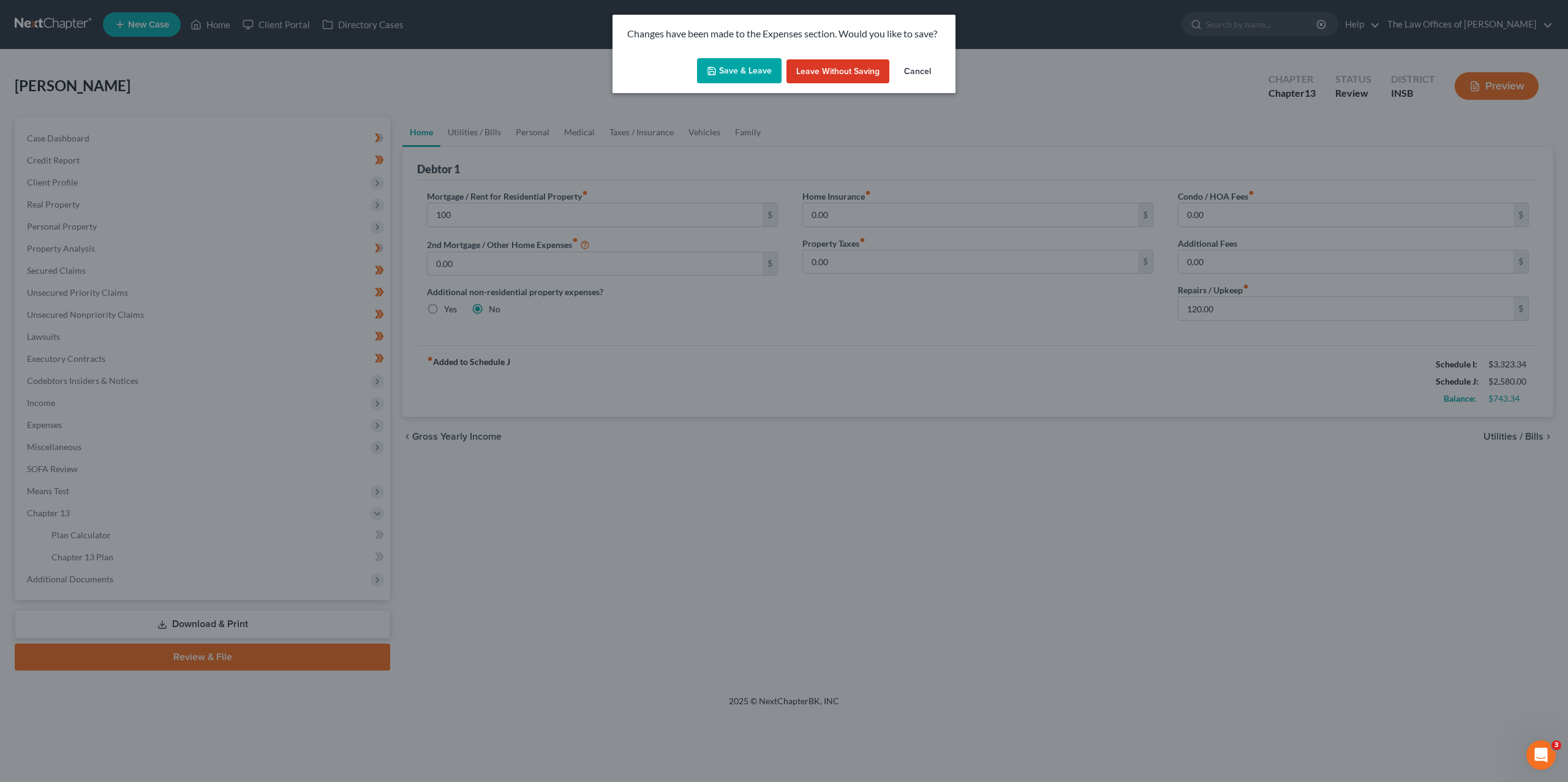
click at [723, 69] on button "Save & Leave" at bounding box center [739, 71] width 84 height 25
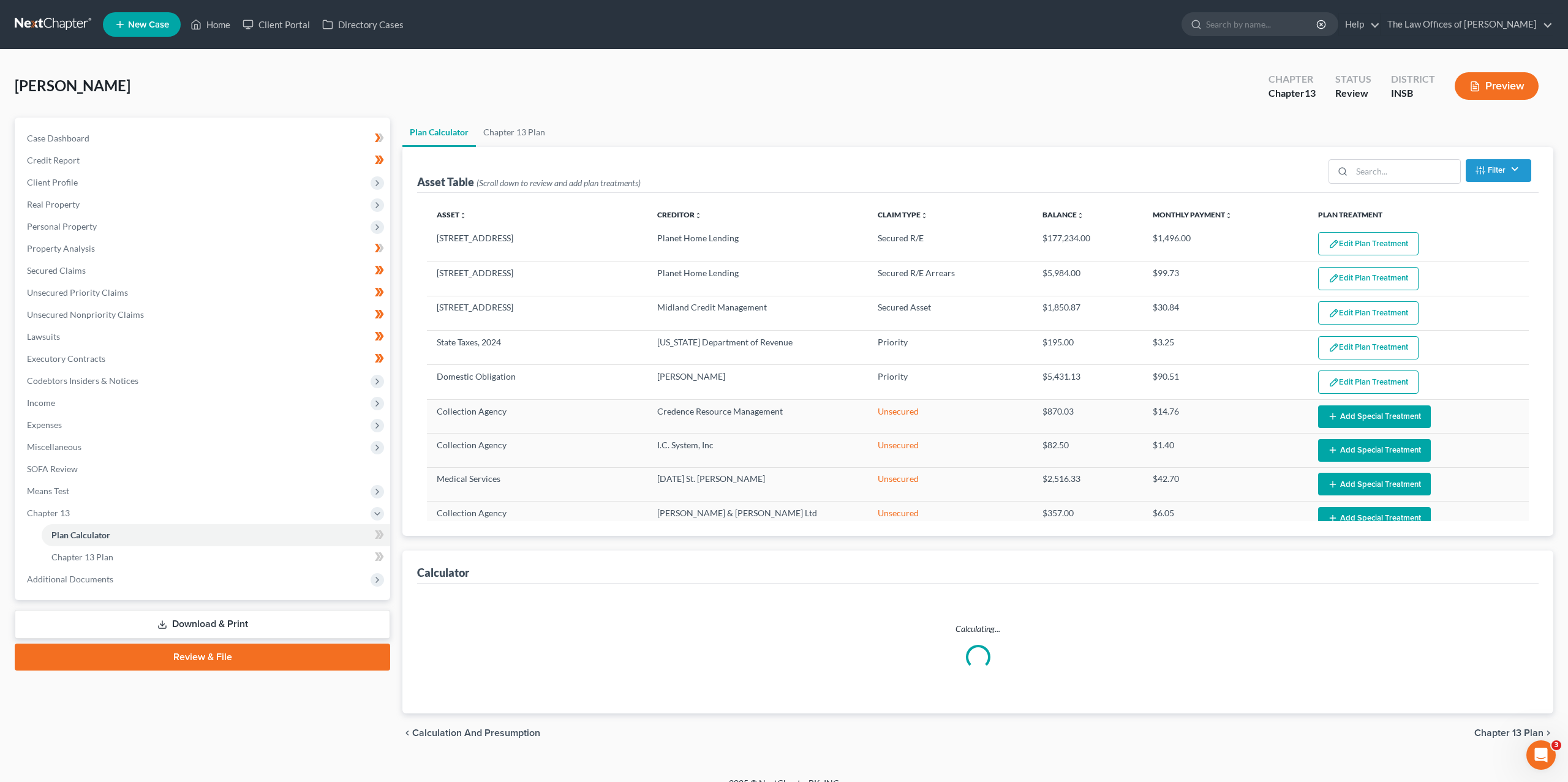
select select "59"
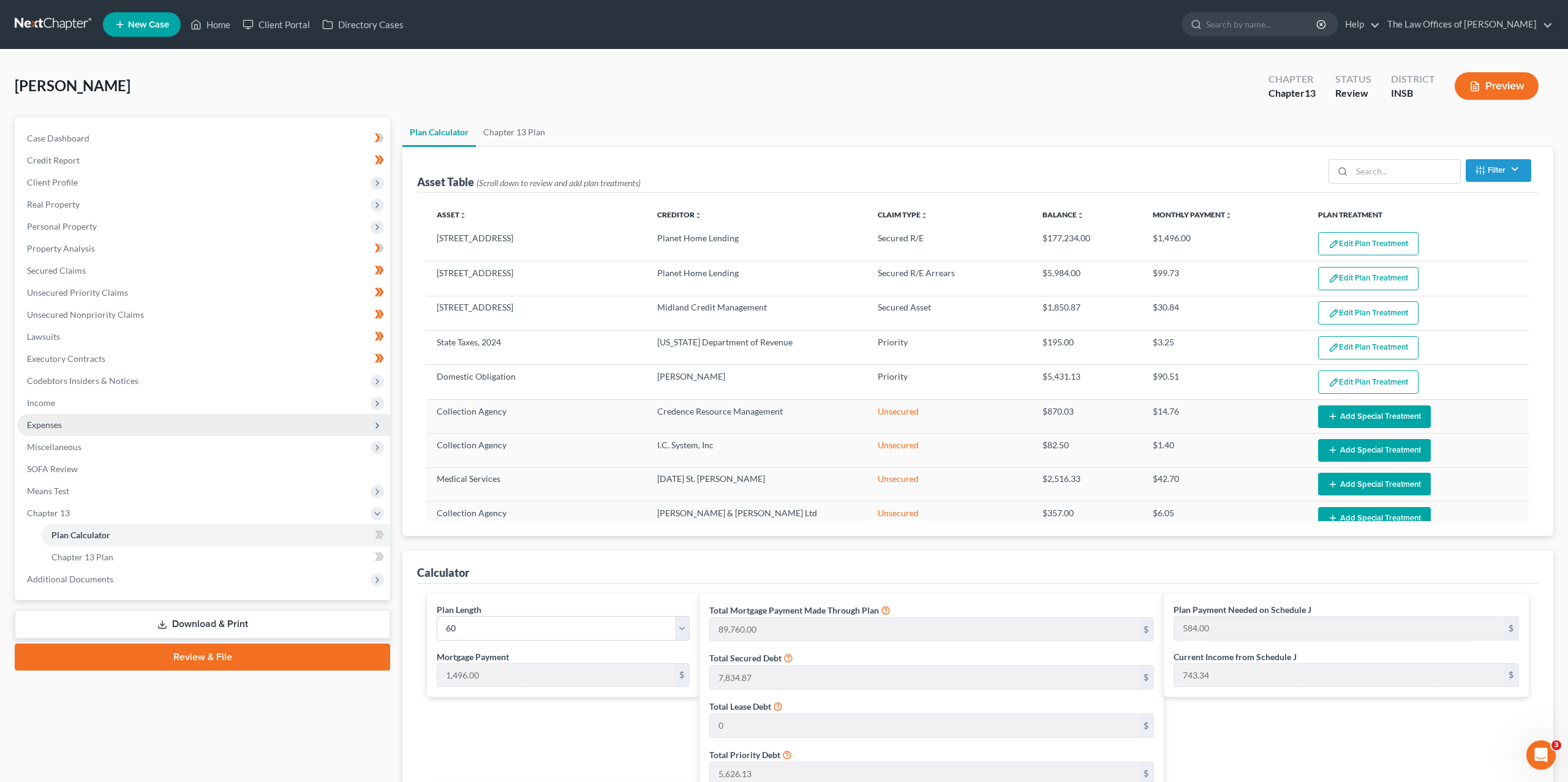
click at [63, 424] on span "Expenses" at bounding box center [204, 425] width 373 height 22
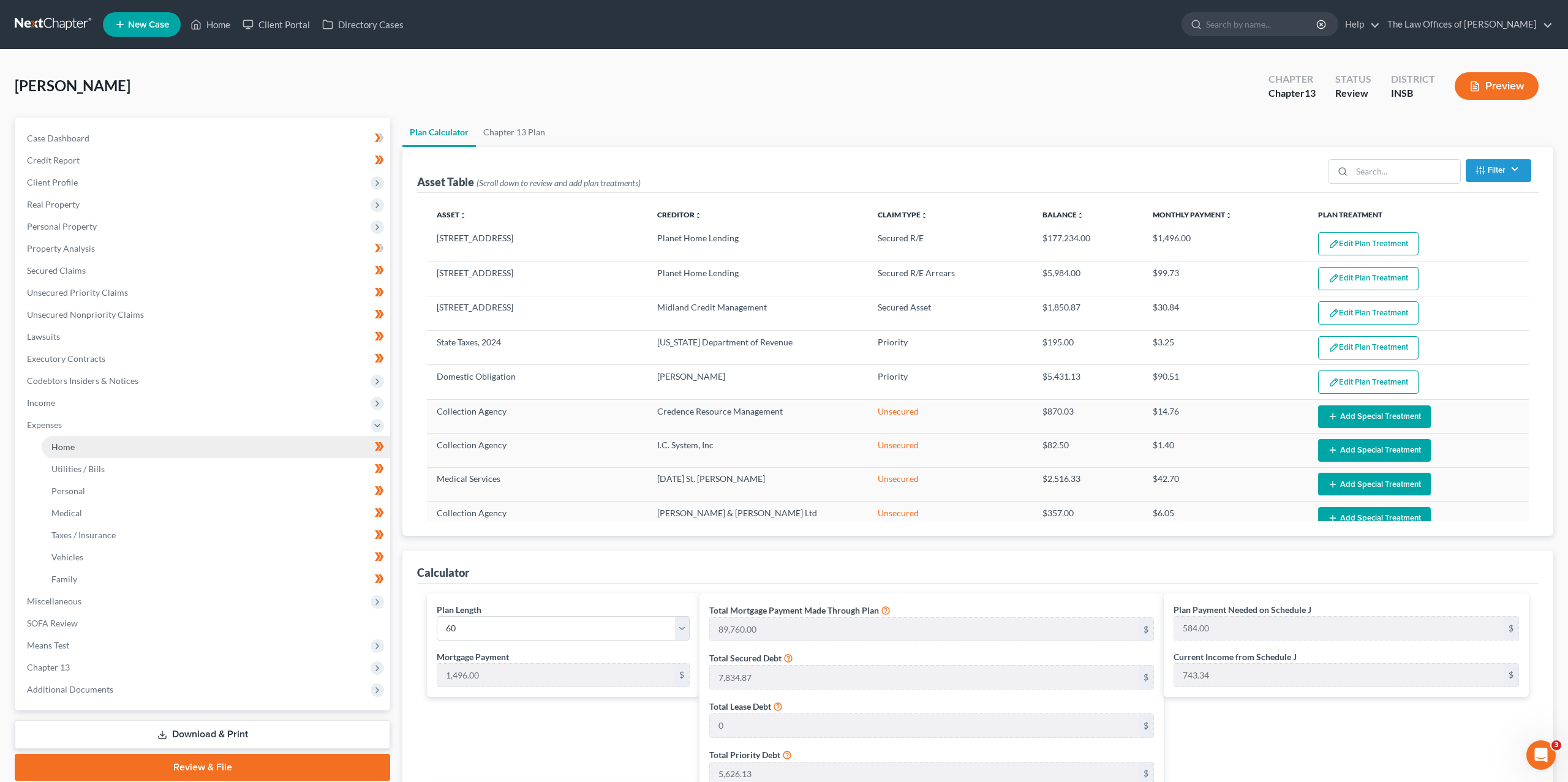
click at [65, 444] on span "Home" at bounding box center [63, 447] width 24 height 10
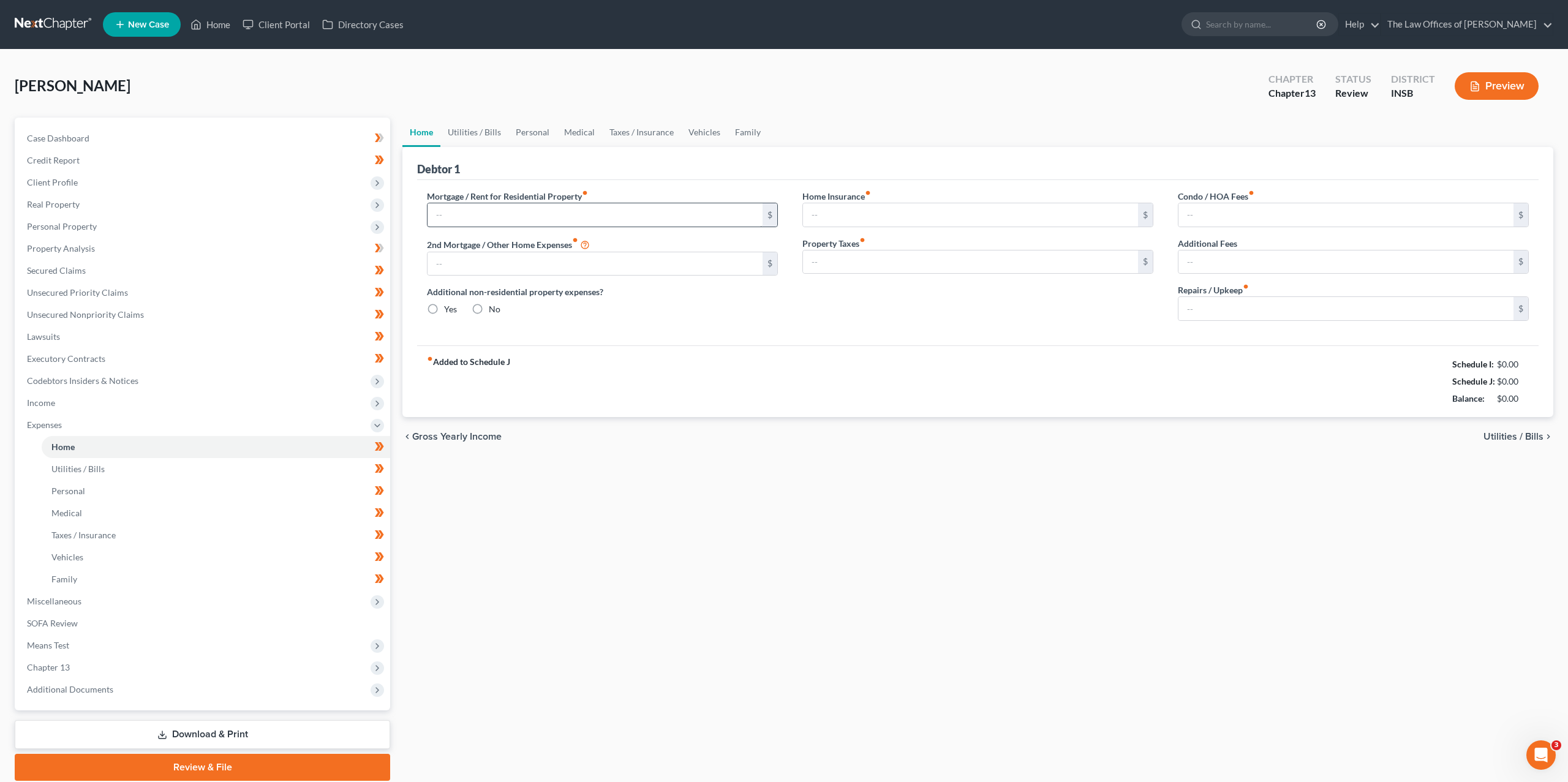
type input "100.00"
type input "0.00"
radio input "true"
type input "0.00"
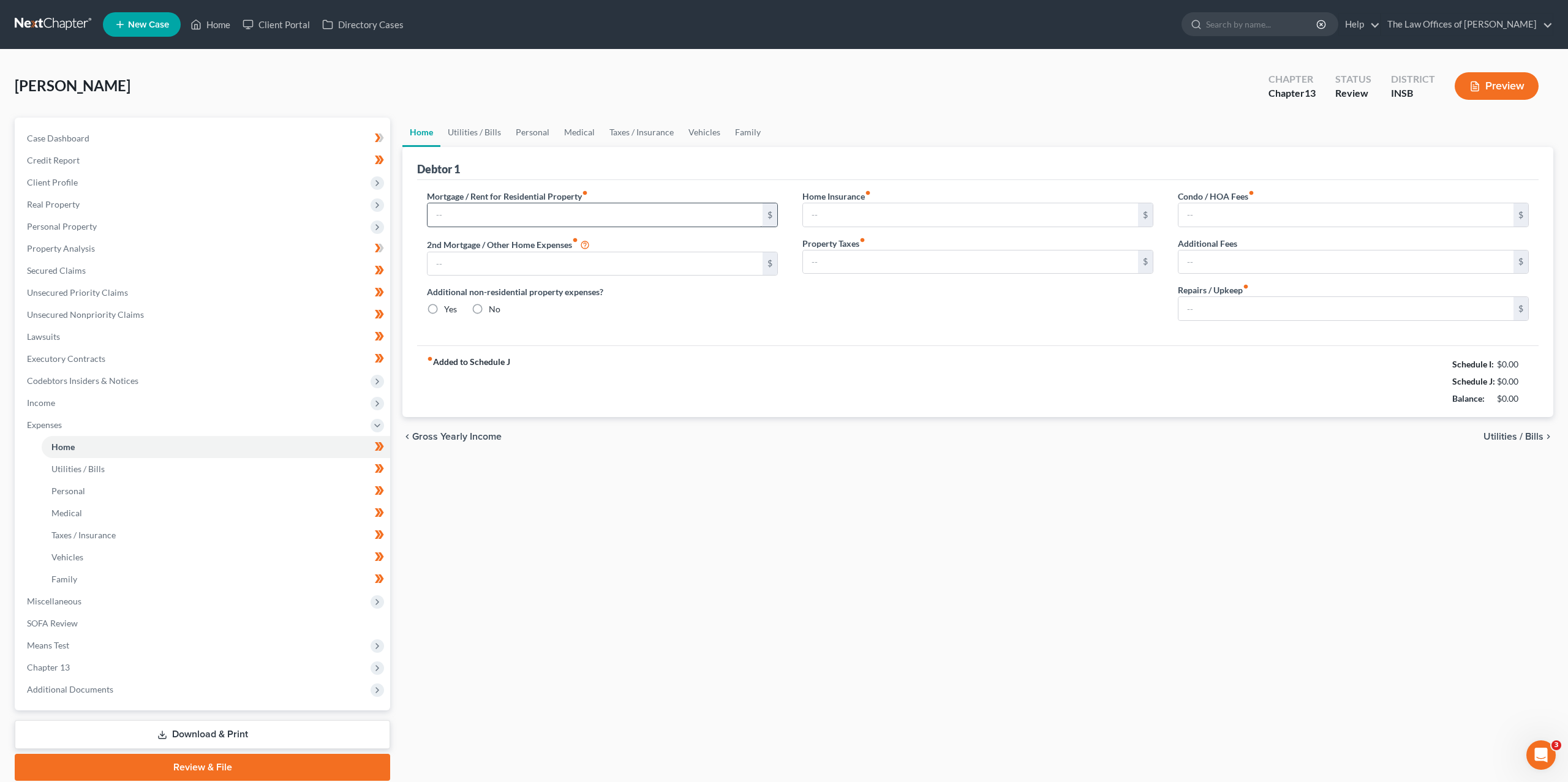
type input "0.00"
type input "120.00"
click at [525, 213] on input "100.00" at bounding box center [595, 215] width 335 height 24
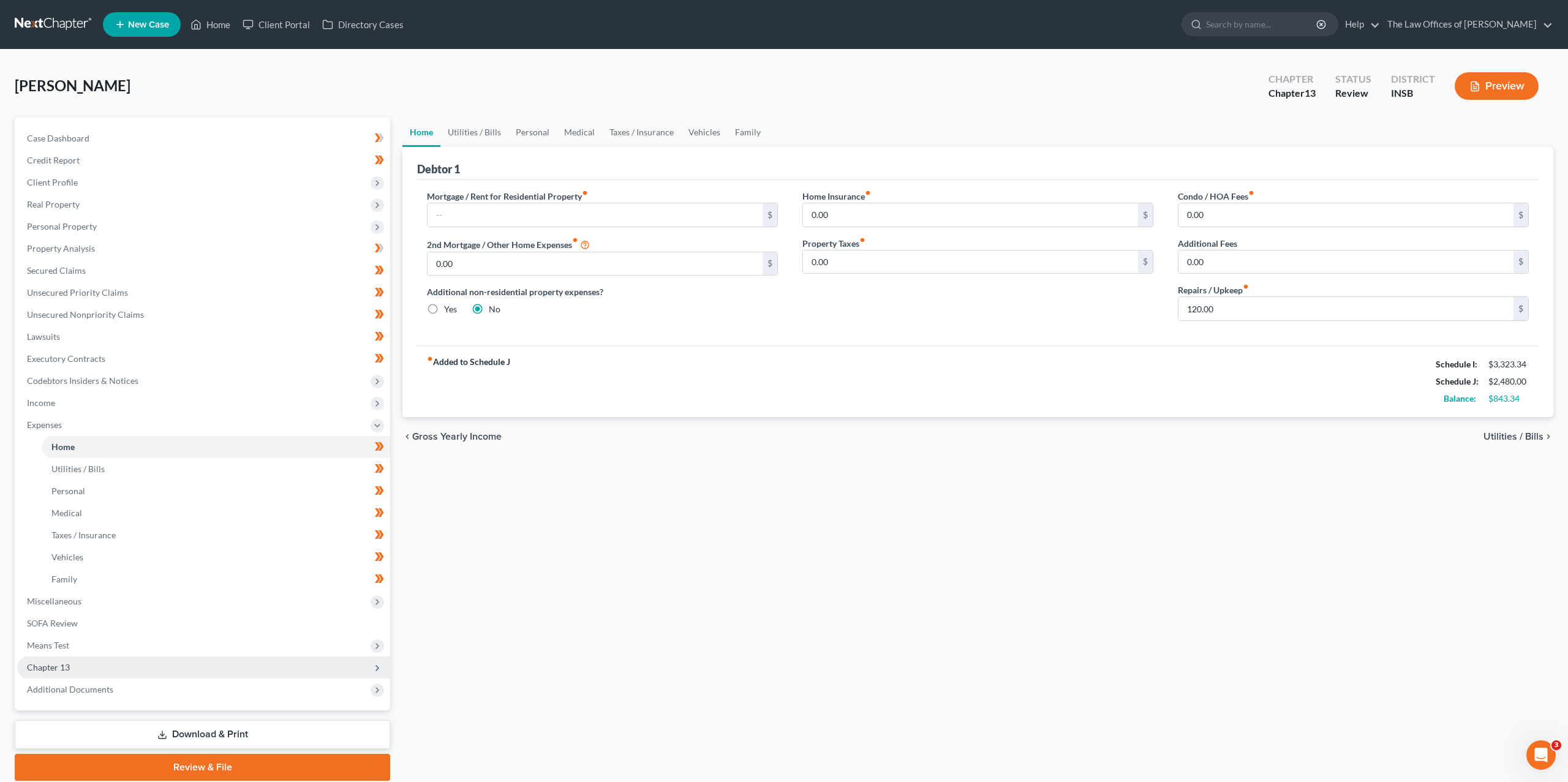
click at [95, 669] on span "Chapter 13" at bounding box center [204, 667] width 373 height 22
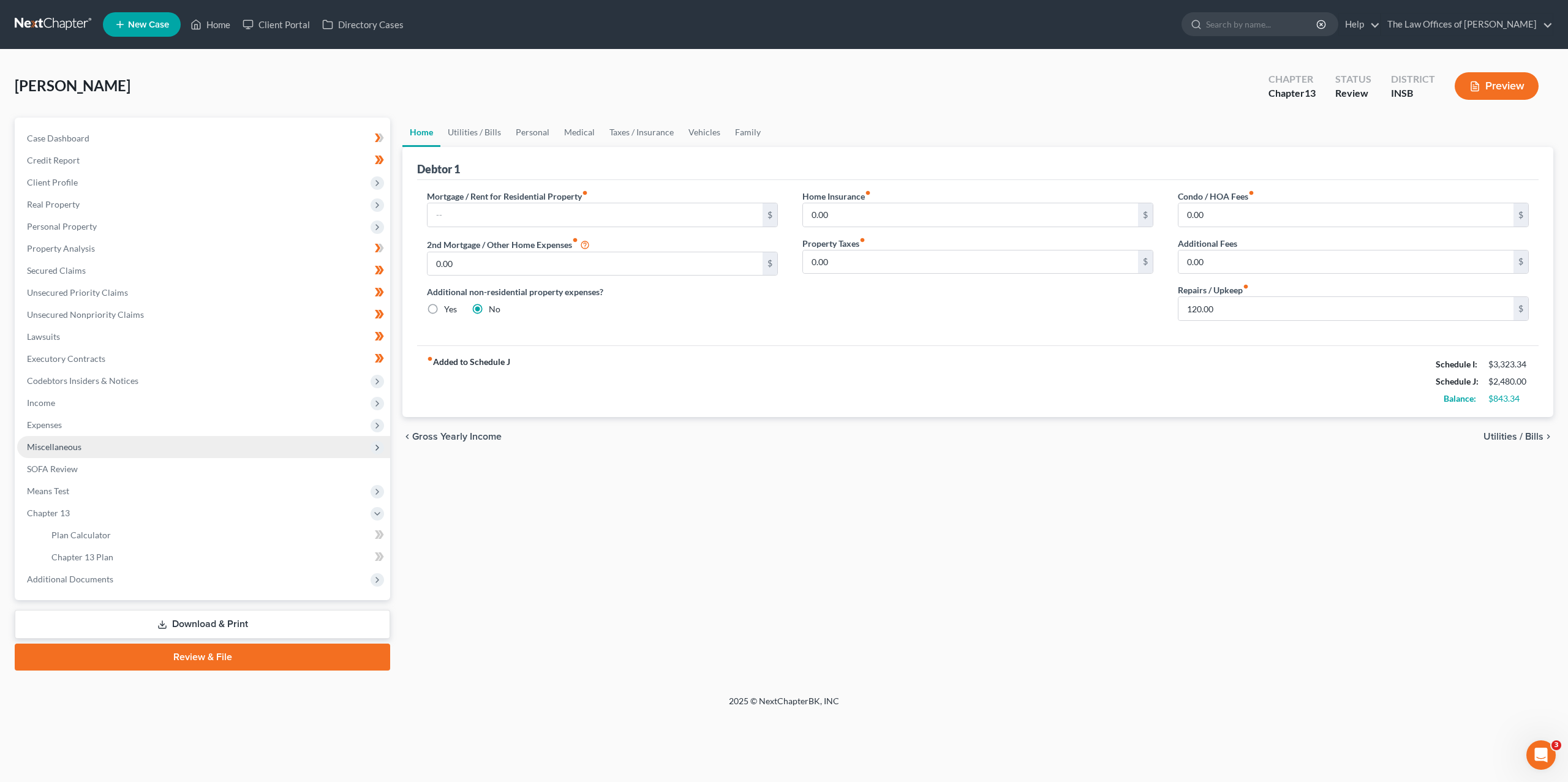
click at [86, 436] on span "Miscellaneous" at bounding box center [204, 447] width 373 height 22
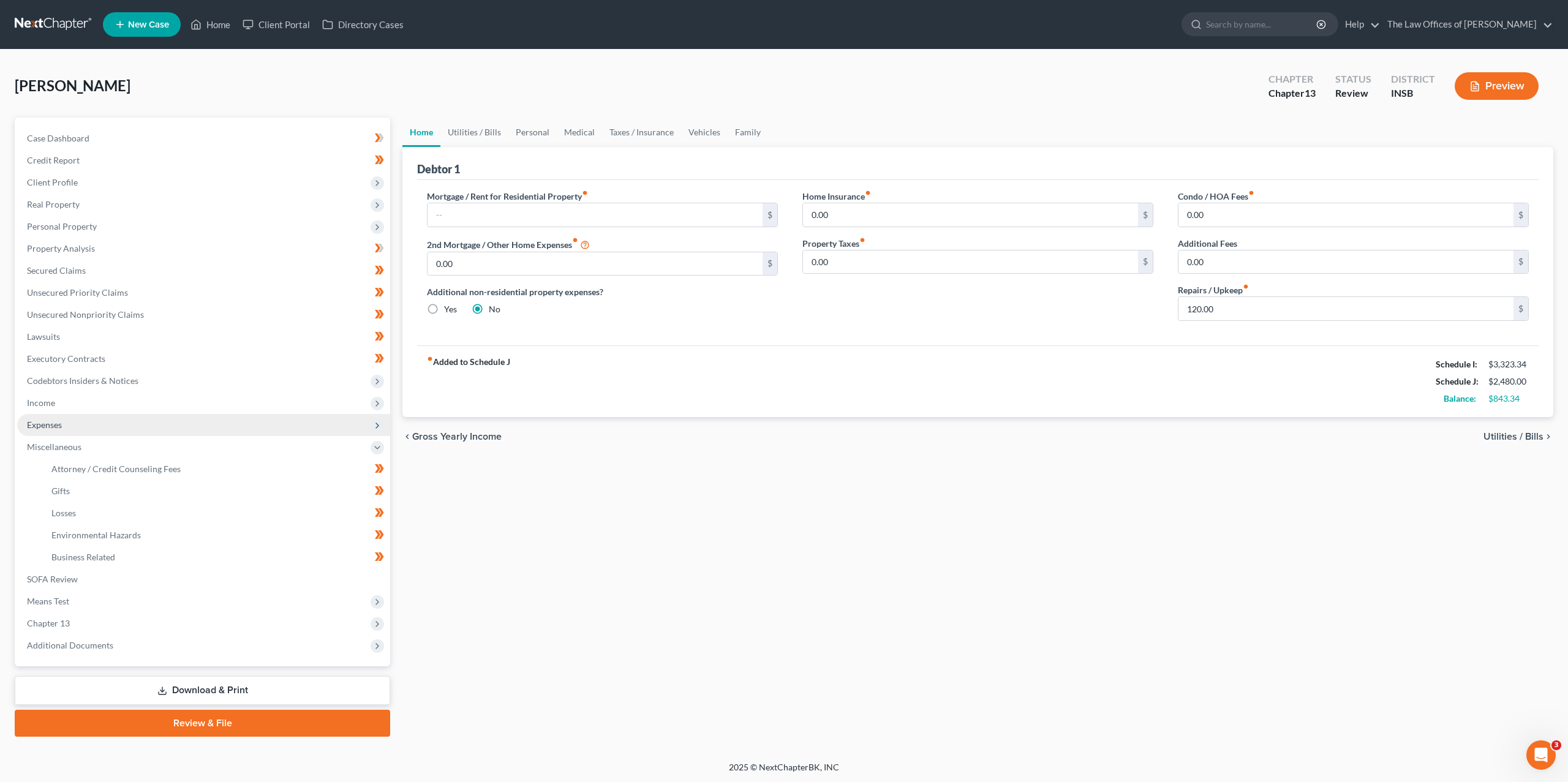
click at [80, 420] on span "Expenses" at bounding box center [204, 425] width 373 height 22
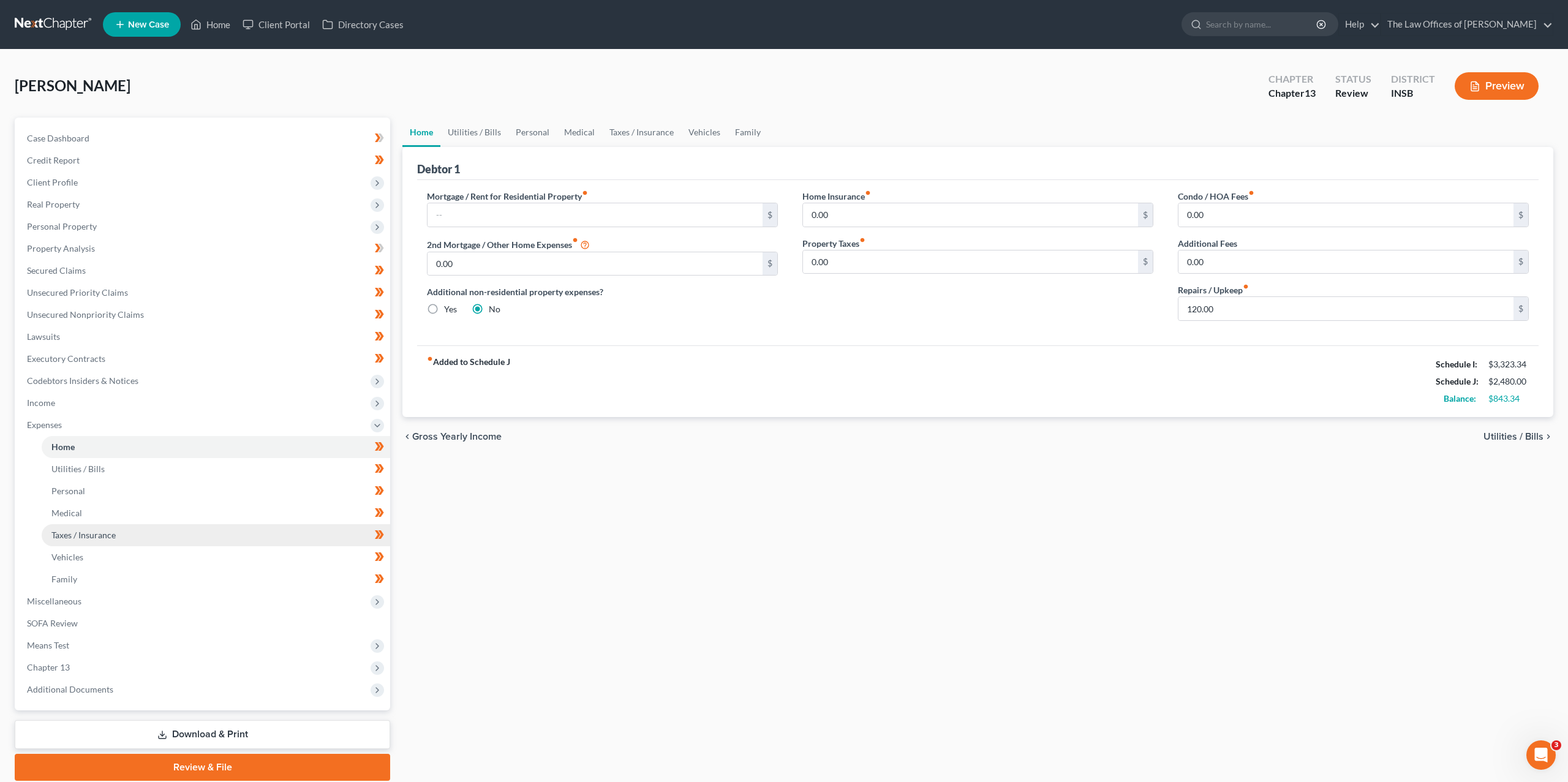
click at [117, 525] on link "Taxes / Insurance" at bounding box center [215, 535] width 349 height 22
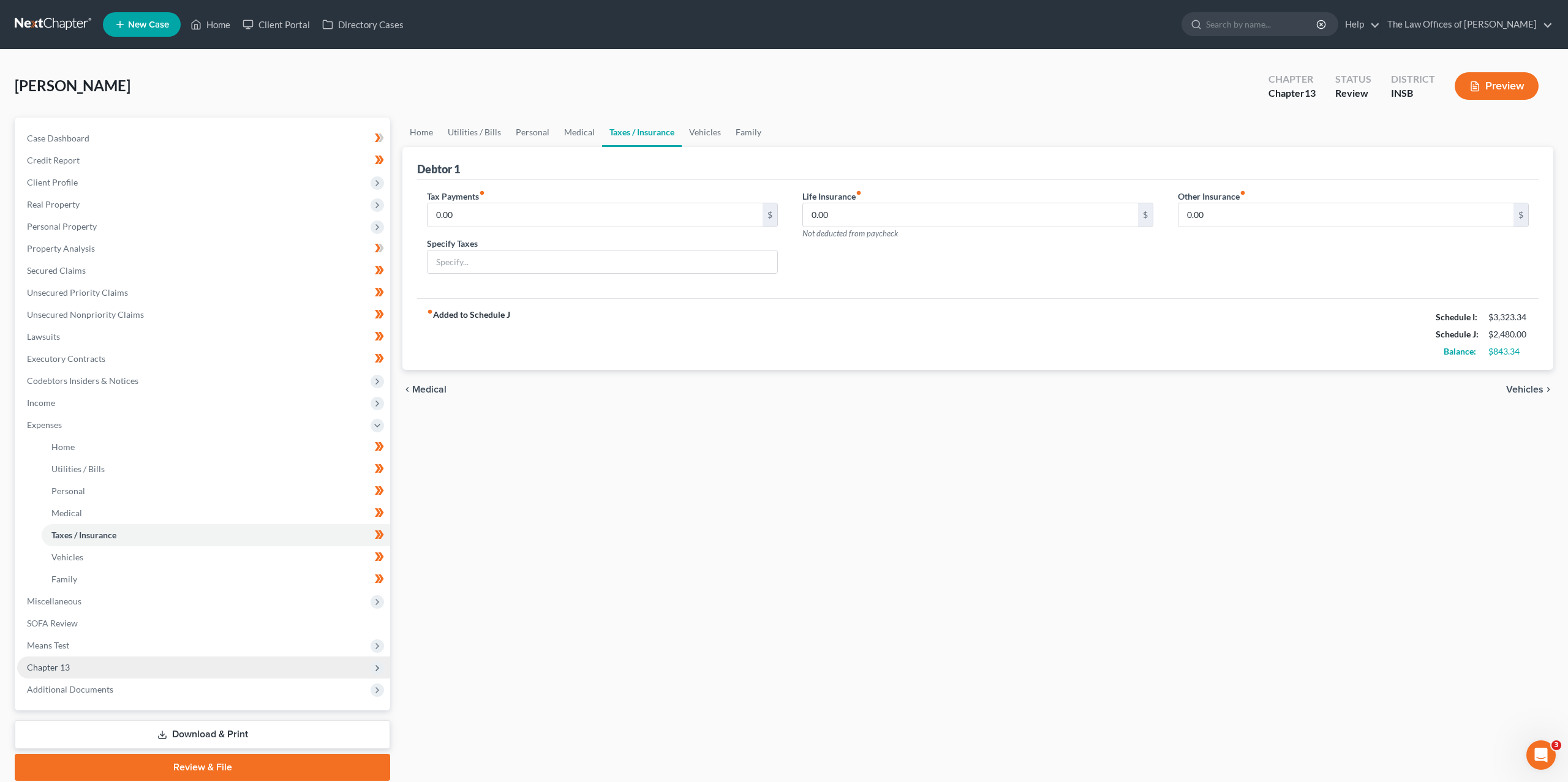
click at [145, 659] on span "Chapter 13" at bounding box center [204, 667] width 373 height 22
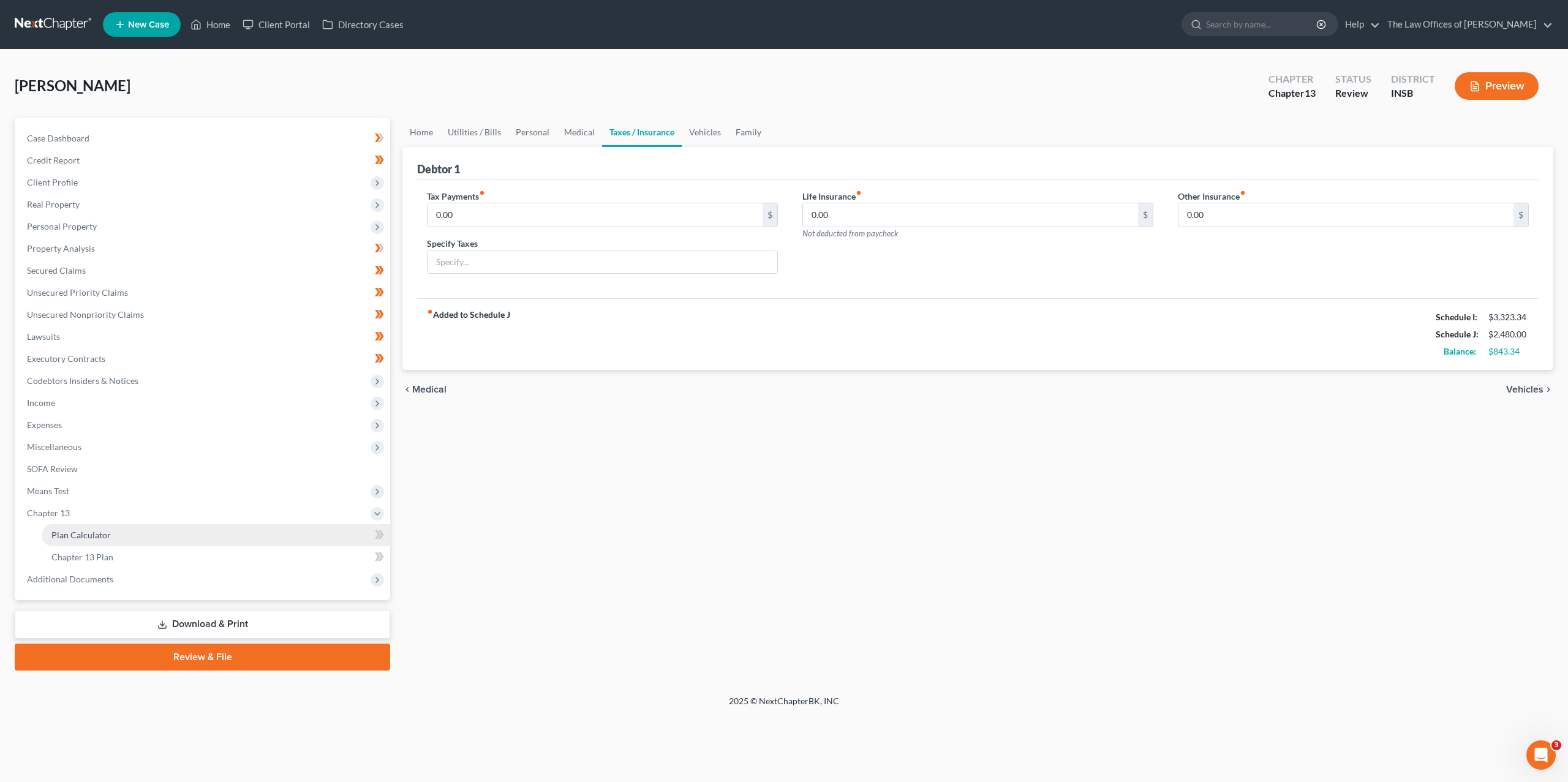
click at [126, 533] on link "Plan Calculator" at bounding box center [215, 535] width 349 height 22
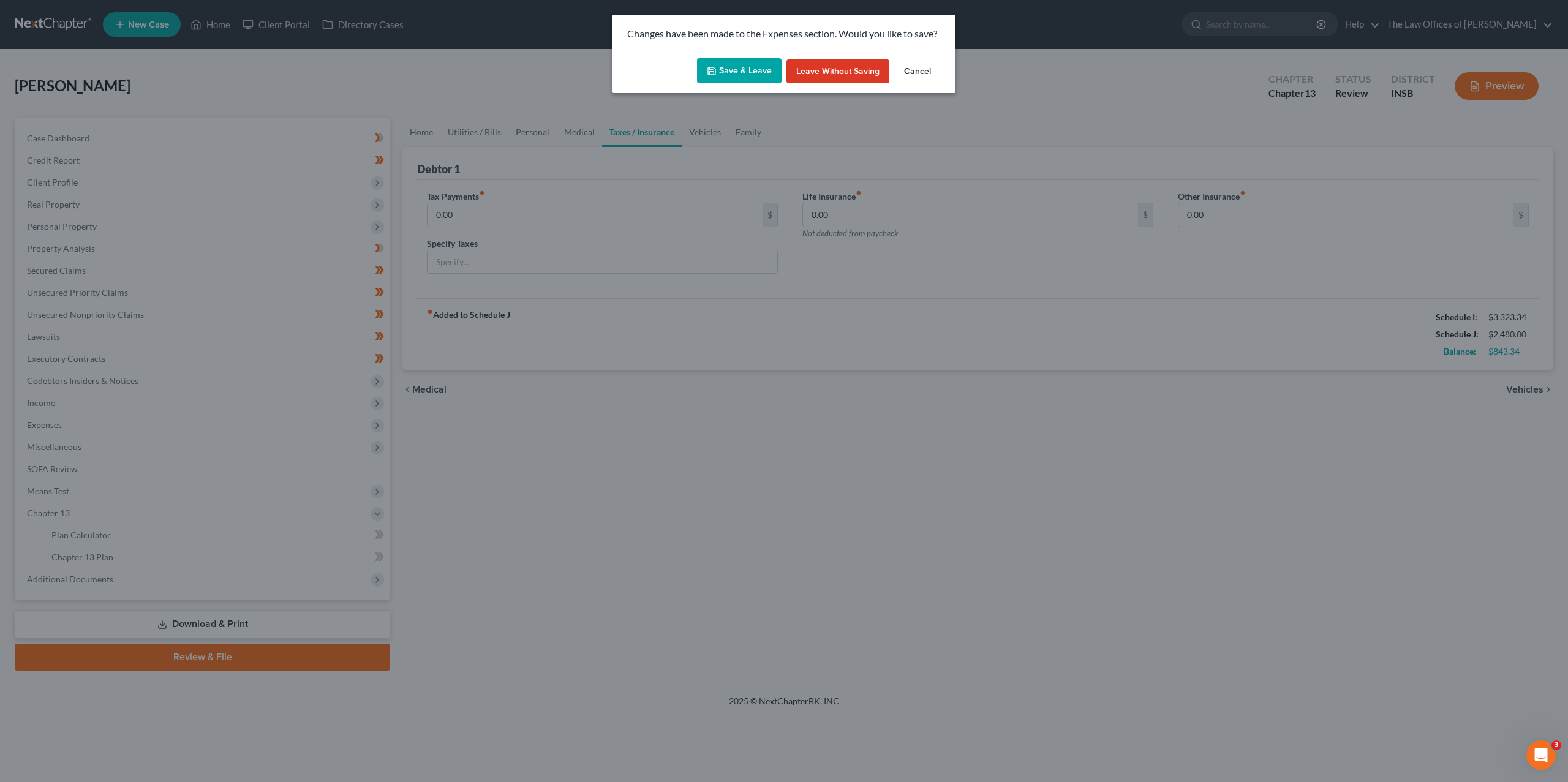
click at [738, 69] on button "Save & Leave" at bounding box center [739, 71] width 84 height 25
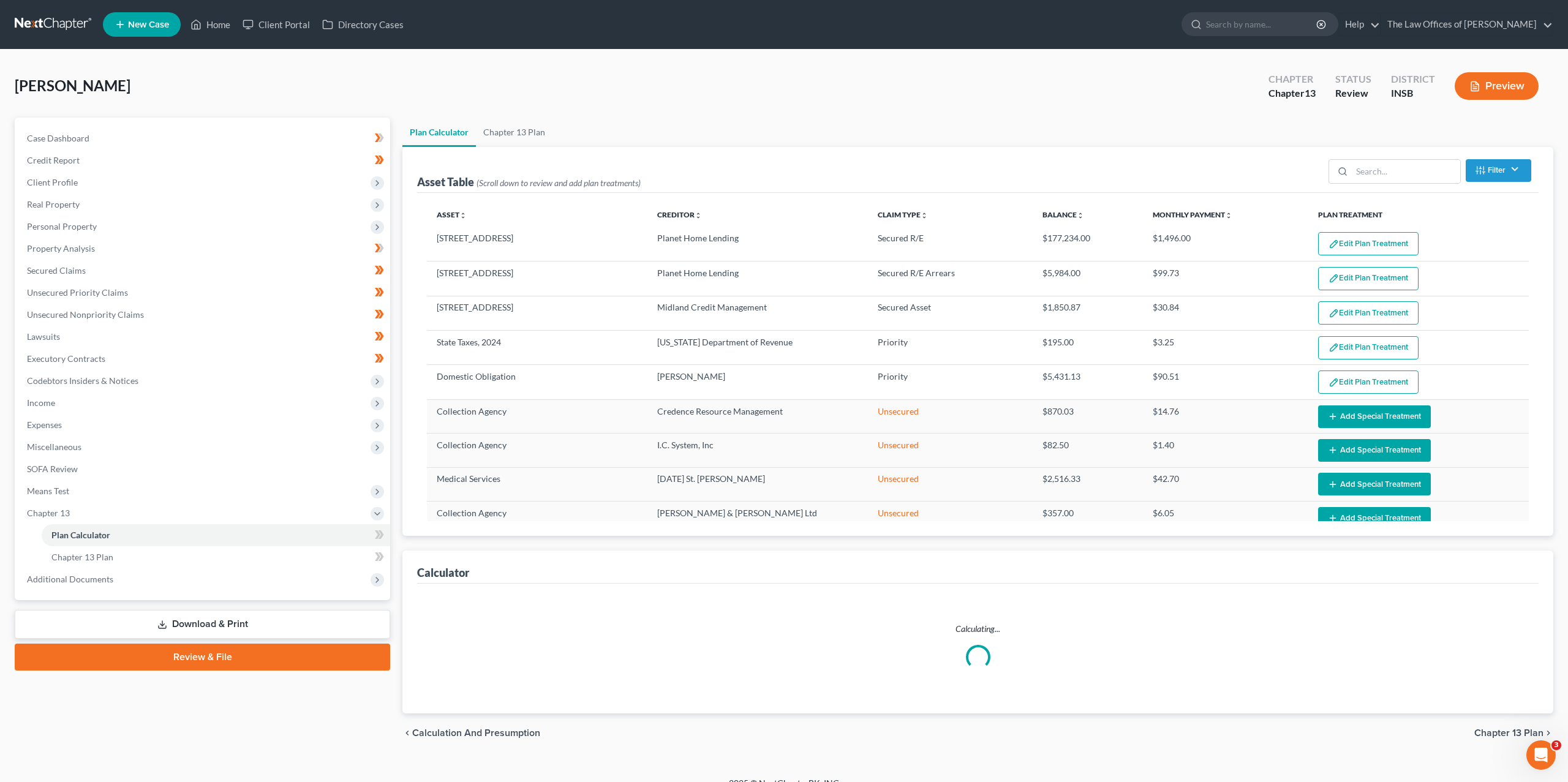
select select "59"
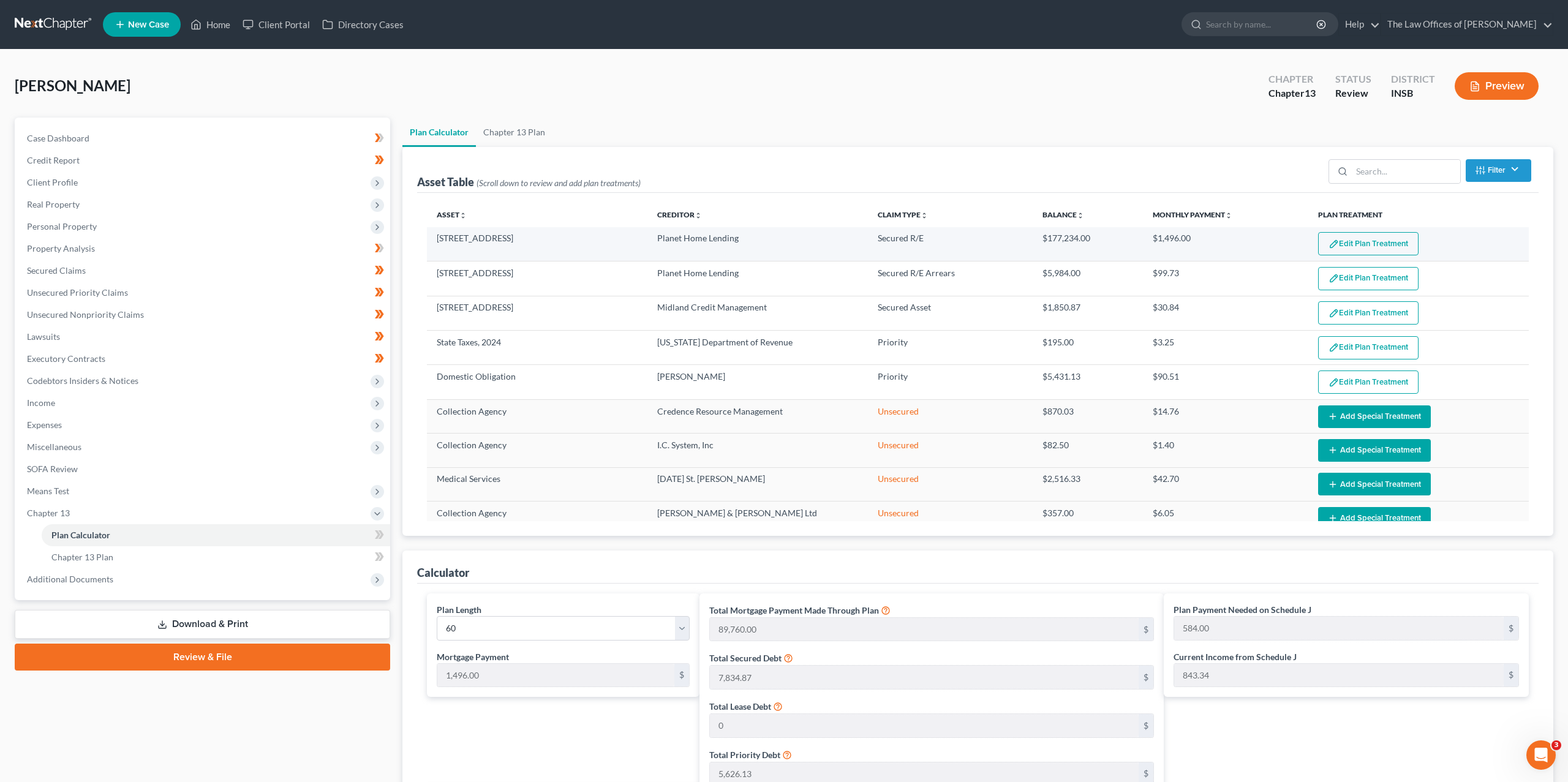
click at [1400, 244] on button "Edit Plan Treatment" at bounding box center [1368, 244] width 101 height 24
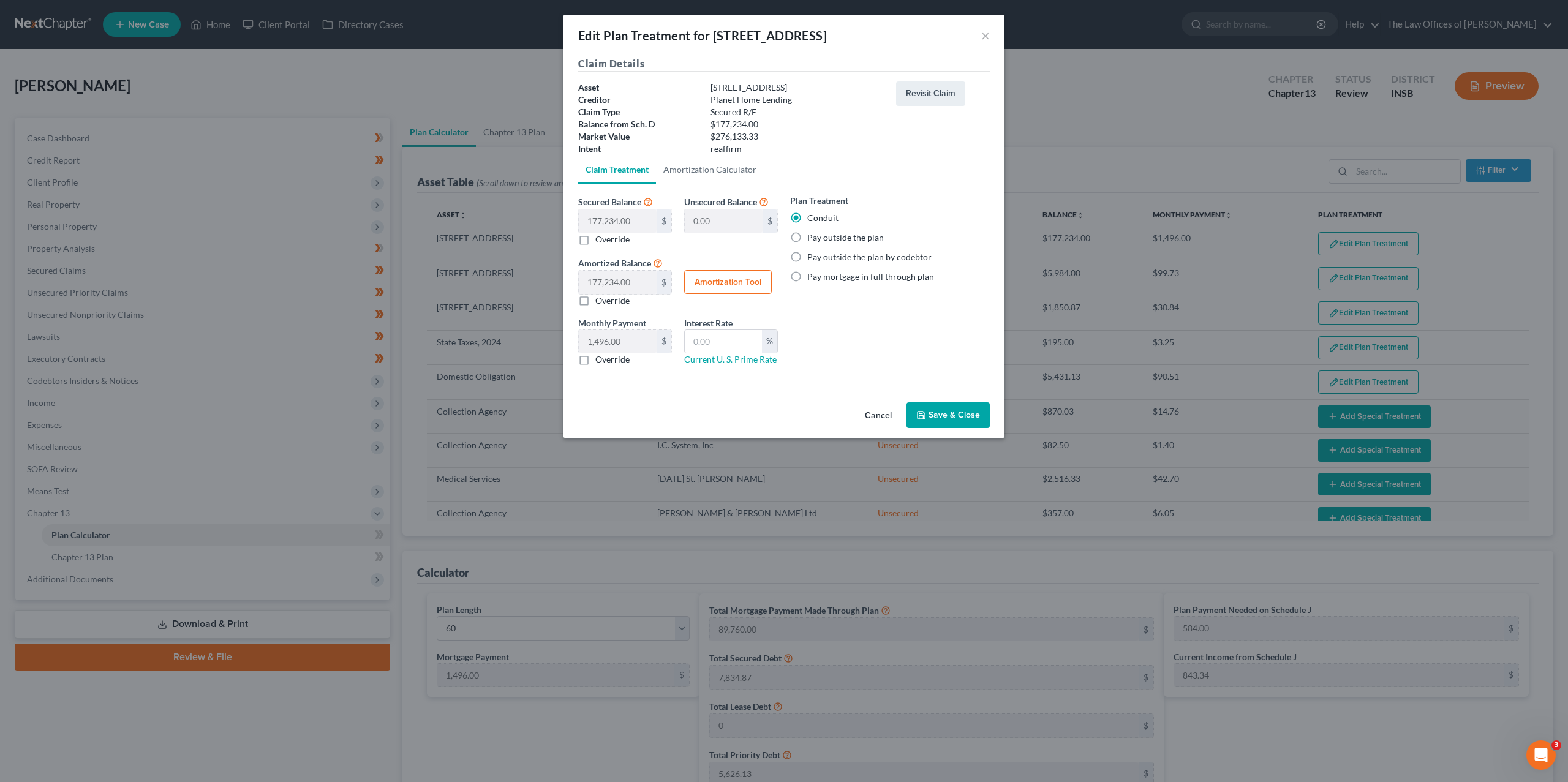
click at [861, 274] on label "Pay mortgage in full through plan" at bounding box center [871, 276] width 127 height 13
click at [820, 274] on input "Pay mortgage in full through plan" at bounding box center [815, 274] width 8 height 8
radio input "true"
click at [937, 410] on button "Save & Close" at bounding box center [948, 415] width 84 height 25
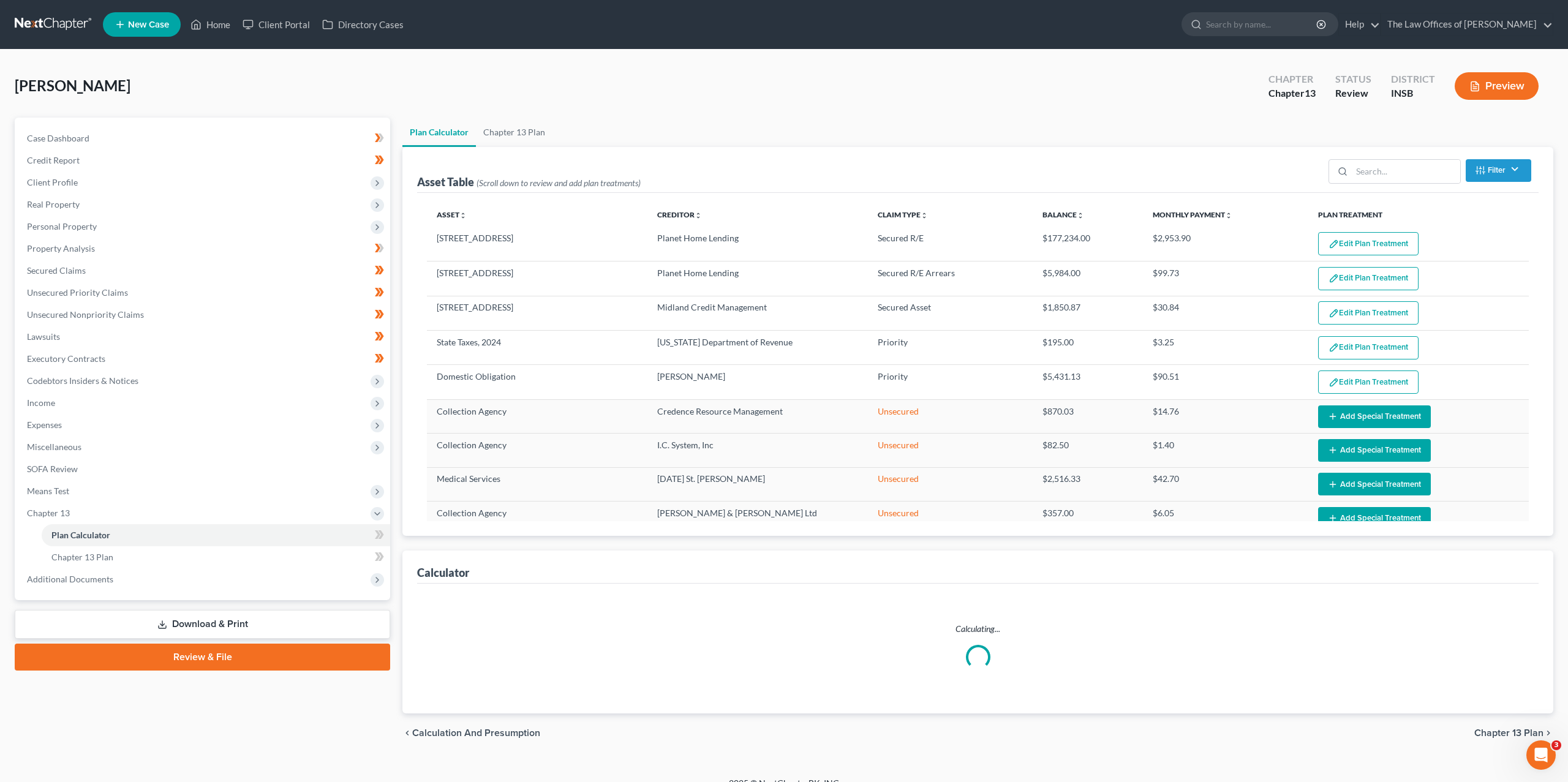
select select "59"
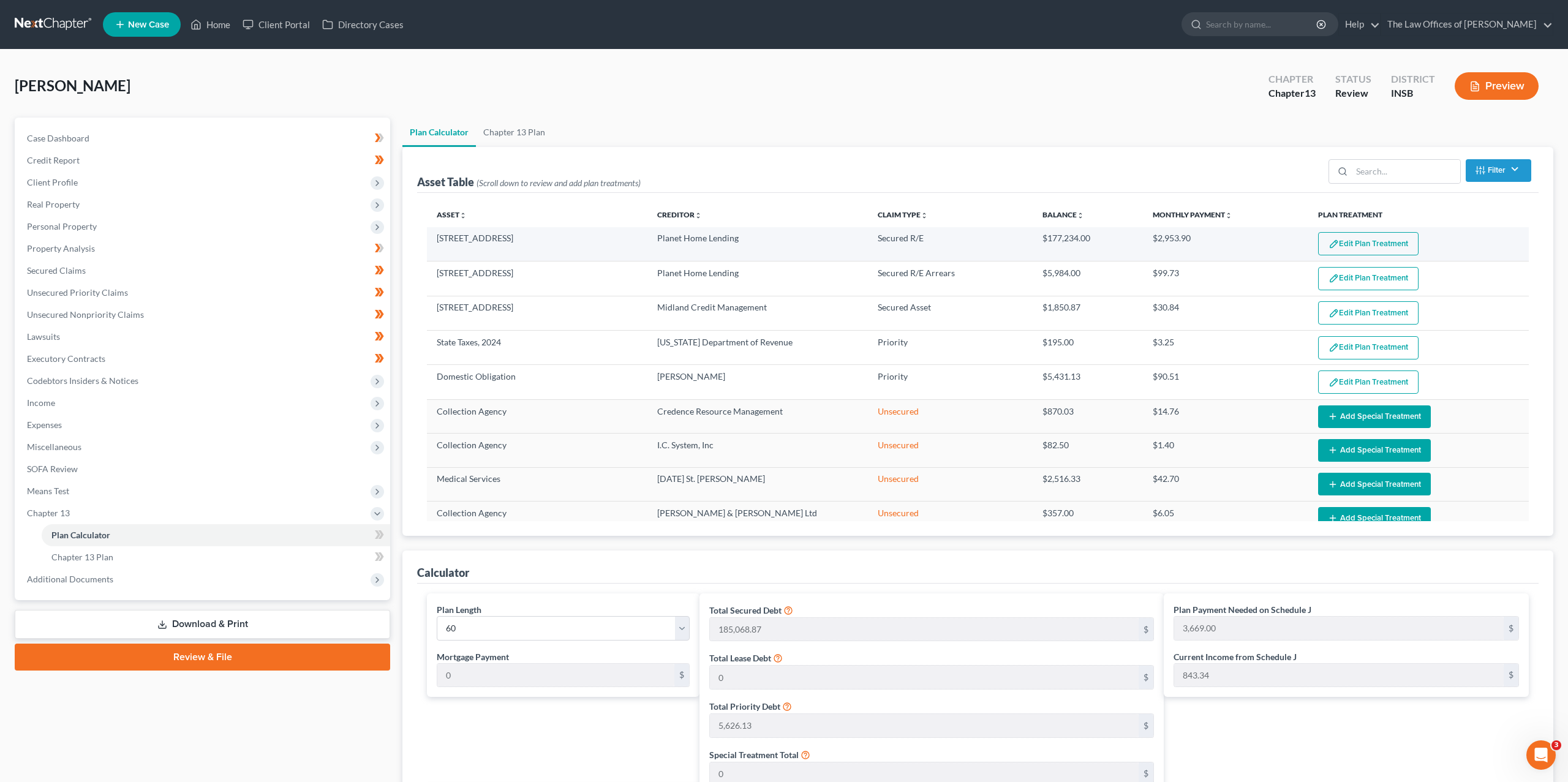
click at [1388, 242] on button "Edit Plan Treatment" at bounding box center [1368, 244] width 101 height 24
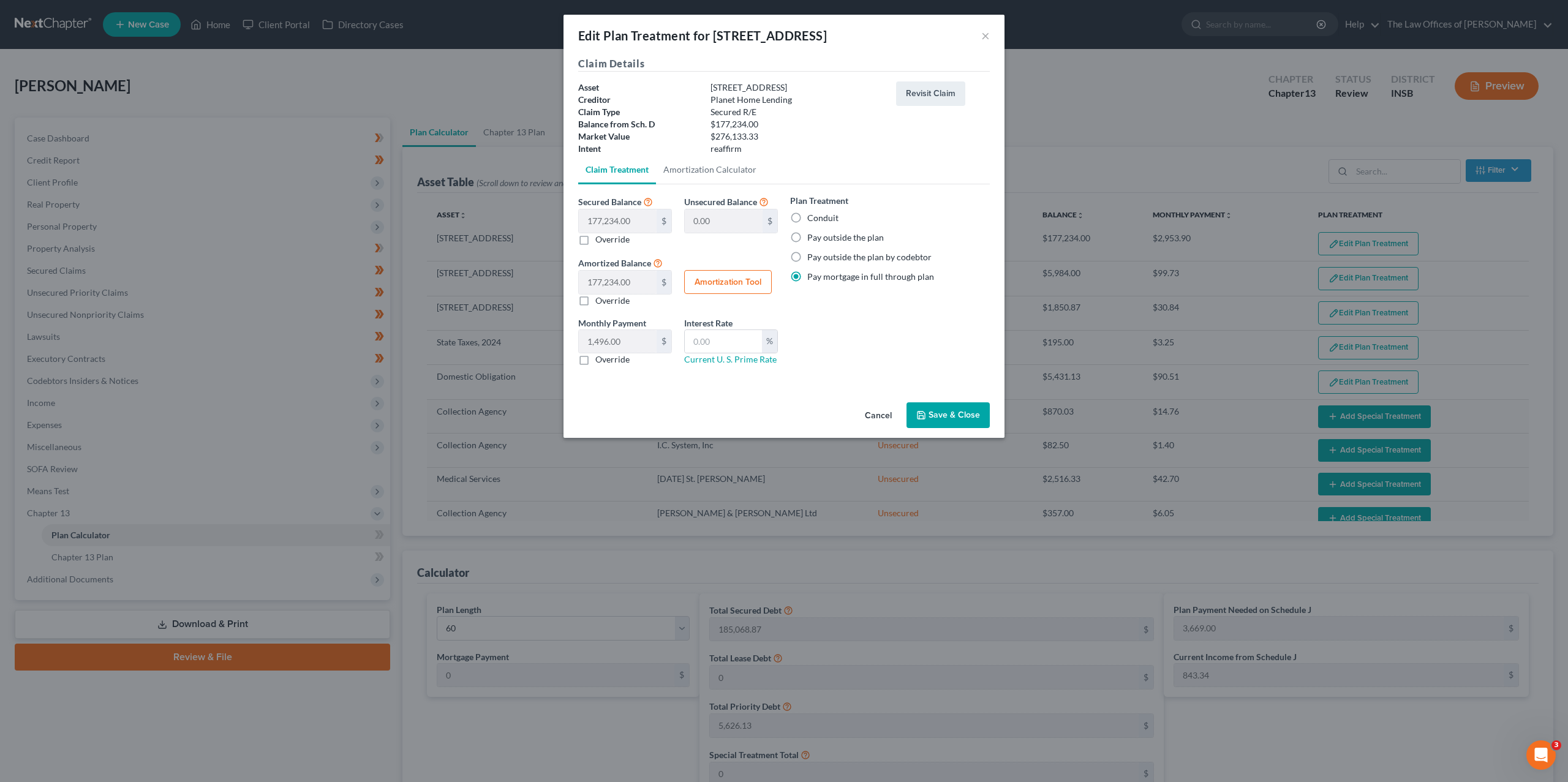
click at [816, 216] on label "Conduit" at bounding box center [823, 218] width 31 height 13
click at [816, 216] on input "Conduit" at bounding box center [815, 215] width 8 height 8
radio input "true"
click at [963, 417] on button "Save & Close" at bounding box center [948, 415] width 84 height 25
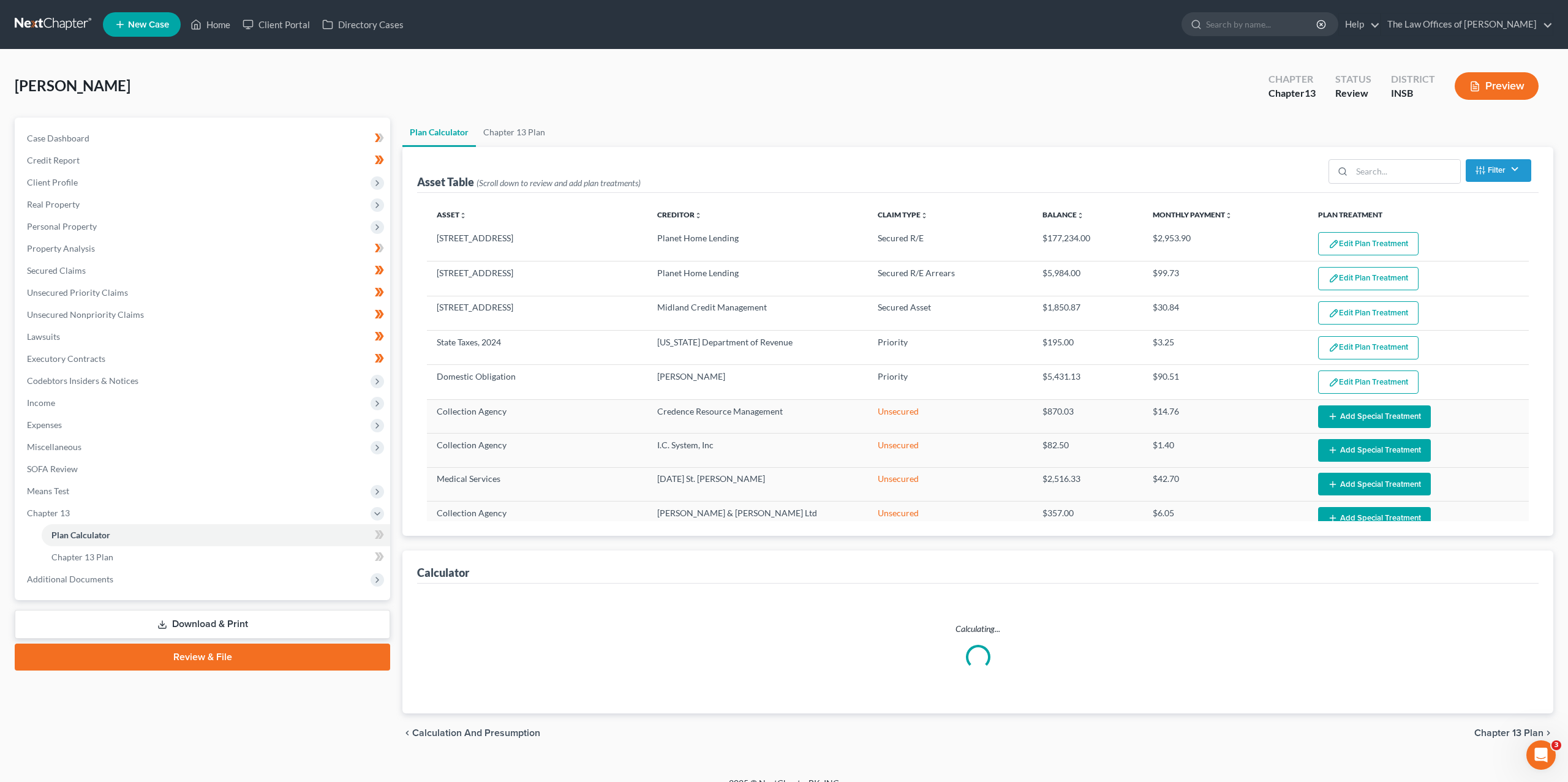
select select "59"
